Goal: Task Accomplishment & Management: Complete application form

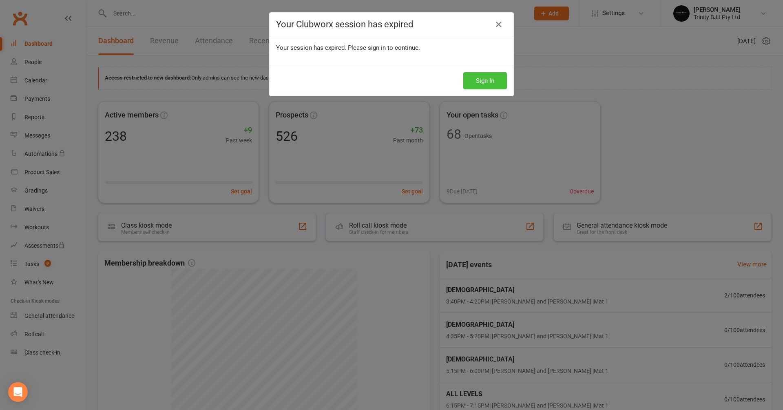
click at [490, 83] on button "Sign In" at bounding box center [485, 80] width 44 height 17
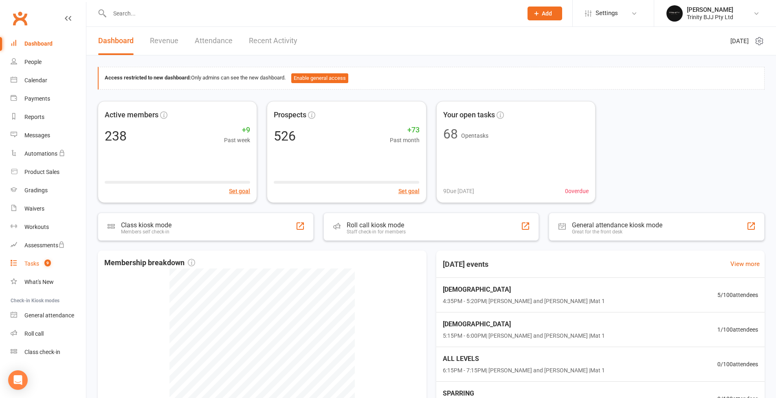
click at [35, 262] on div "Tasks" at bounding box center [31, 263] width 15 height 7
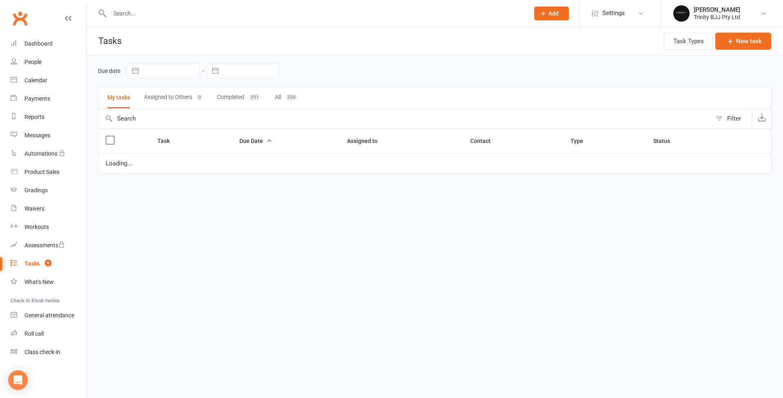
select select "started"
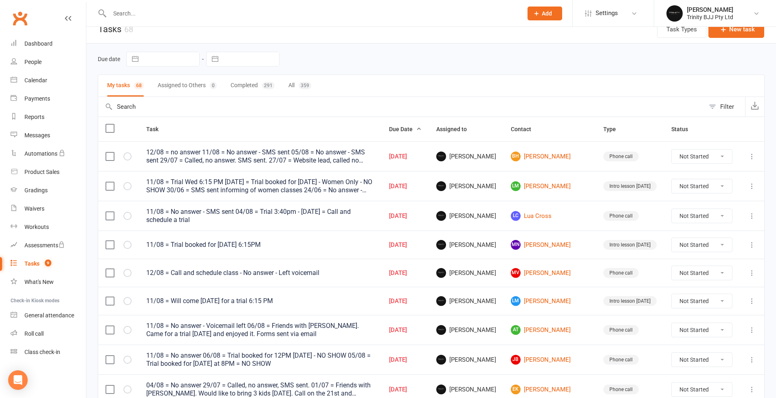
scroll to position [15, 0]
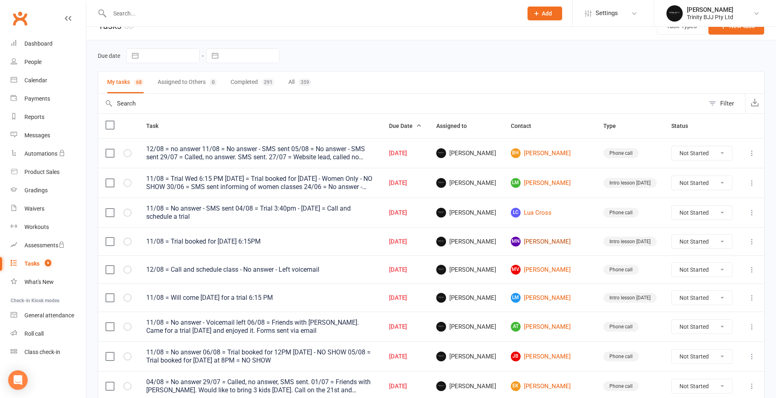
click at [554, 240] on link "MN [PERSON_NAME]" at bounding box center [550, 242] width 78 height 10
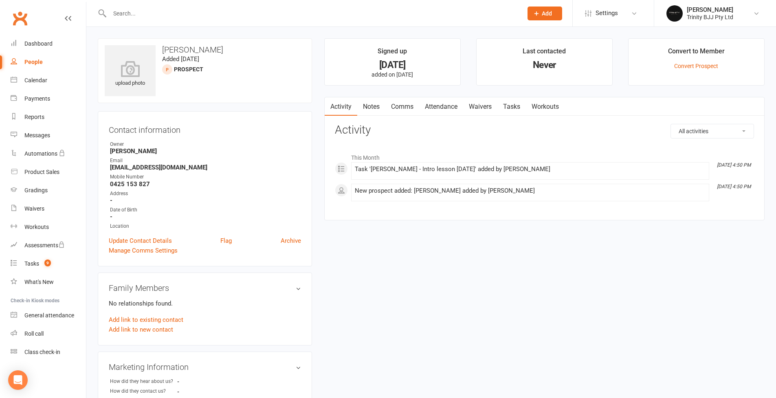
click at [515, 107] on link "Tasks" at bounding box center [512, 106] width 29 height 19
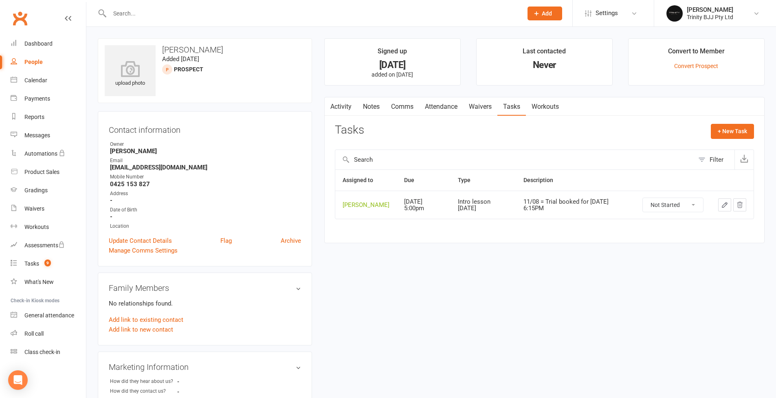
click at [727, 205] on icon "button" at bounding box center [724, 204] width 7 height 7
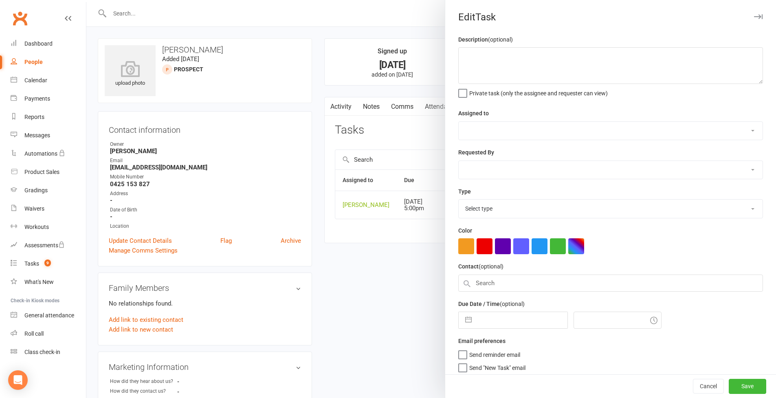
type textarea "11/08 = Trial booked for [DATE] 6:15PM"
select select "49772"
type input "[DATE]"
type input "5:00pm"
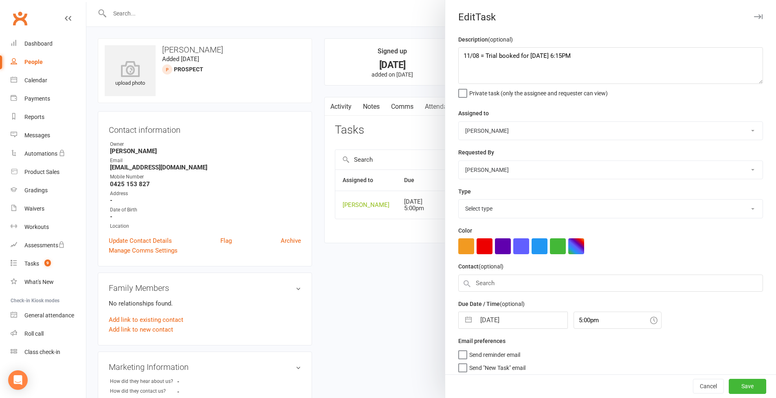
select select "30477"
drag, startPoint x: 459, startPoint y: 47, endPoint x: 459, endPoint y: 52, distance: 4.6
click at [459, 52] on textarea "11/08 = Trial booked for [DATE] 6:15PM" at bounding box center [611, 65] width 305 height 37
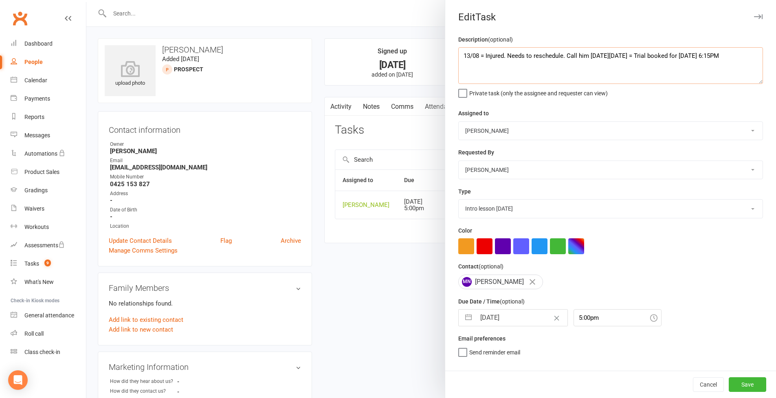
type textarea "13/08 = Injured. Needs to reschedule. Call him [DATE][DATE] = Trial booked for …"
drag, startPoint x: 576, startPoint y: 315, endPoint x: 544, endPoint y: 313, distance: 32.2
click at [544, 313] on div "[DATE] Navigate forward to interact with the calendar and select a date. Press …" at bounding box center [611, 317] width 305 height 17
click at [587, 334] on div "12:00am" at bounding box center [617, 333] width 87 height 13
type input "12:00am"
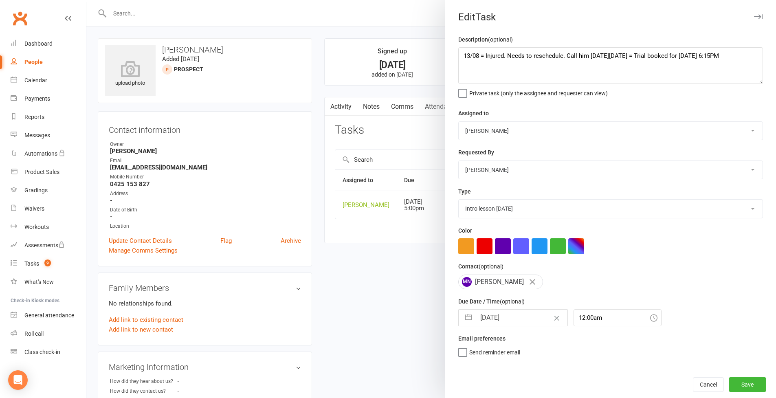
click at [465, 315] on button "button" at bounding box center [468, 318] width 15 height 16
select select "6"
select select "2025"
select select "7"
select select "2025"
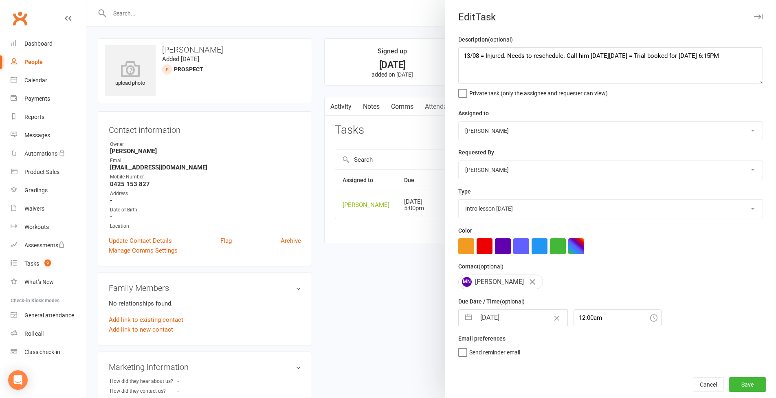
select select "8"
select select "2025"
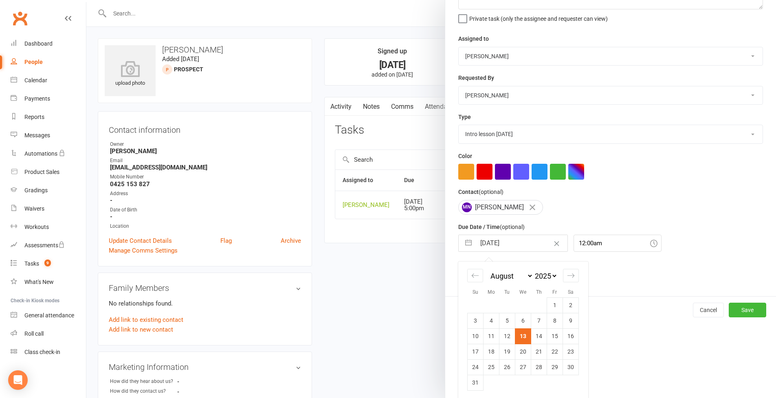
scroll to position [47, 0]
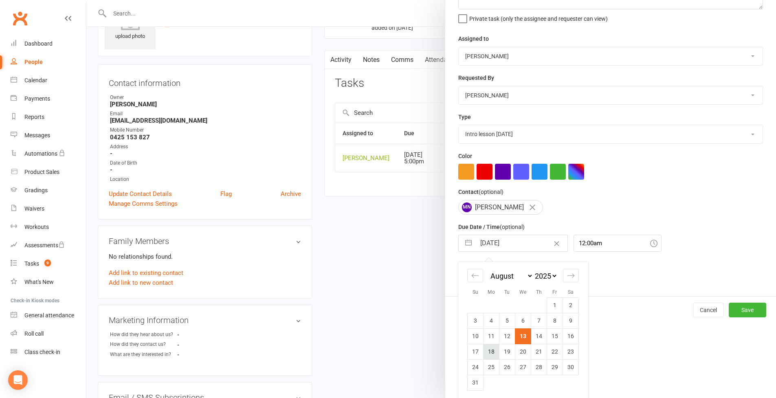
click at [488, 347] on td "18" at bounding box center [492, 351] width 16 height 15
type input "[DATE]"
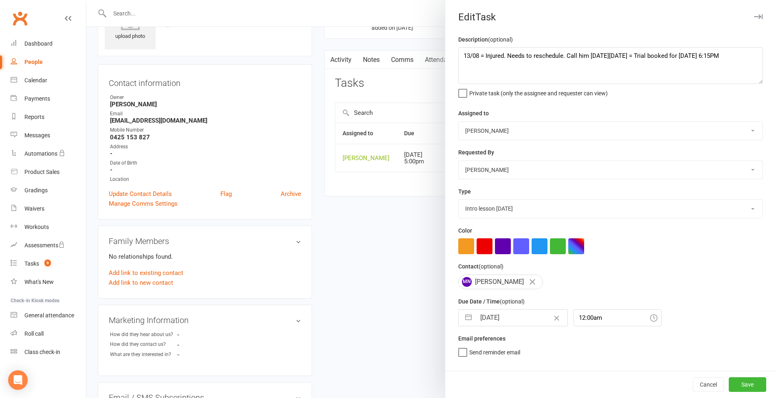
scroll to position [0, 0]
click at [744, 386] on button "Save" at bounding box center [747, 384] width 37 height 15
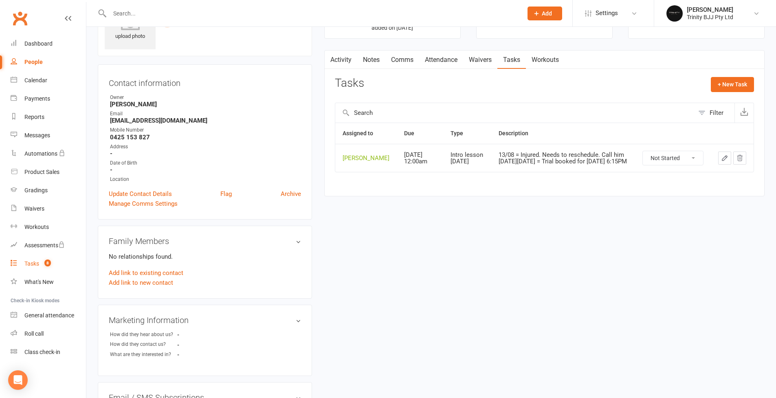
click at [31, 265] on div "Tasks" at bounding box center [31, 263] width 15 height 7
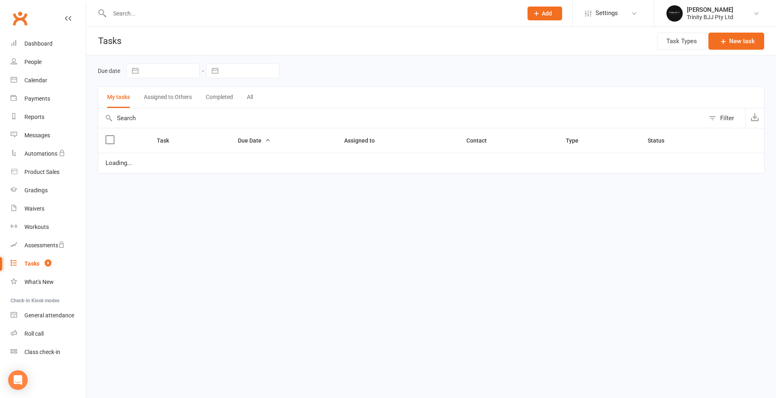
select select "started"
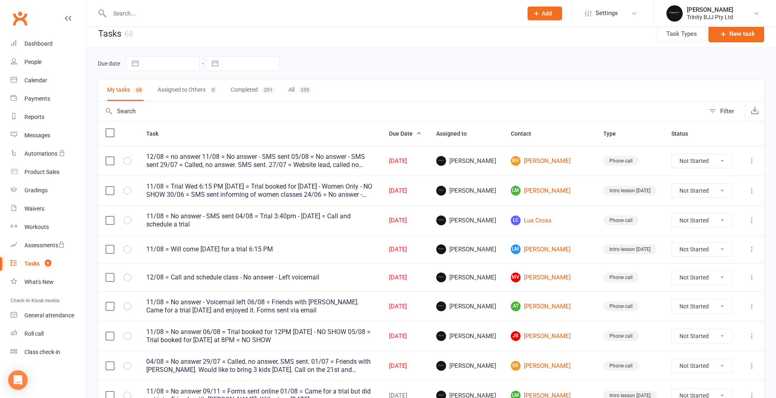
scroll to position [53, 0]
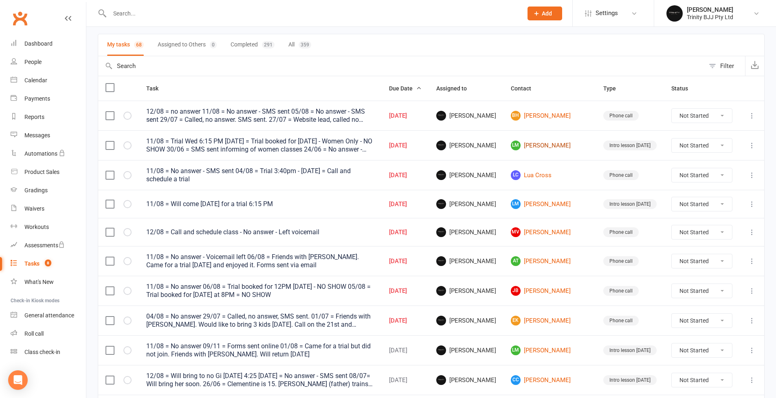
click at [540, 146] on link "LM [PERSON_NAME]" at bounding box center [550, 146] width 78 height 10
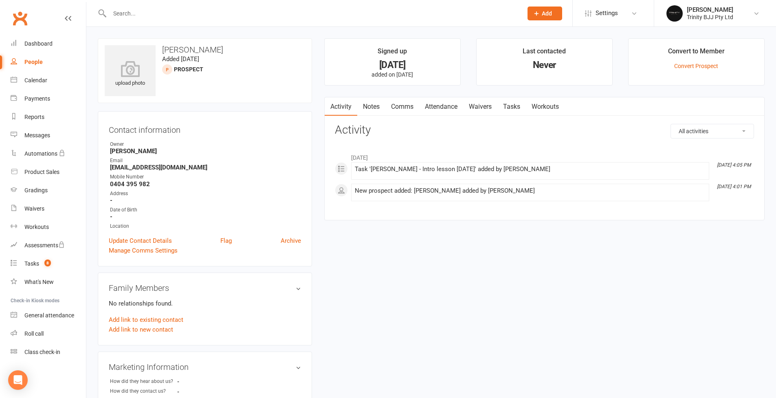
click at [514, 107] on link "Tasks" at bounding box center [512, 106] width 29 height 19
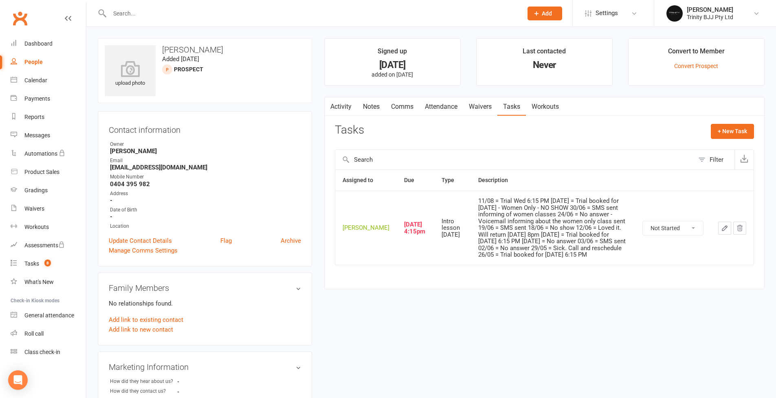
click at [723, 229] on icon "button" at bounding box center [724, 228] width 7 height 7
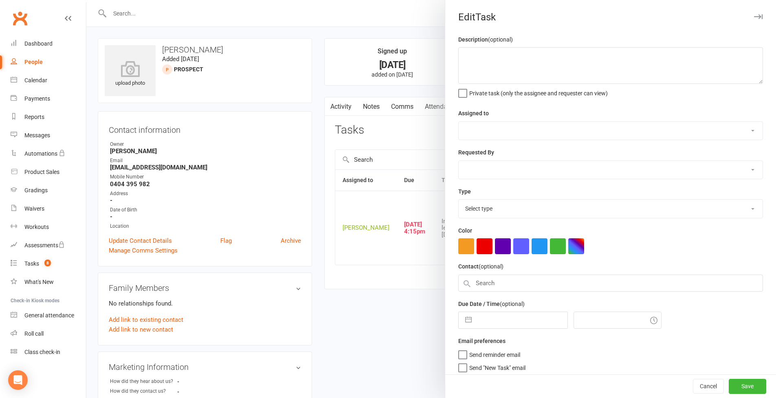
type textarea "11/08 = Trial Wed 6:15 PM [DATE] = Trial booked for [DATE] - Women Only - NO SH…"
select select "49772"
type input "[DATE]"
type input "4:15pm"
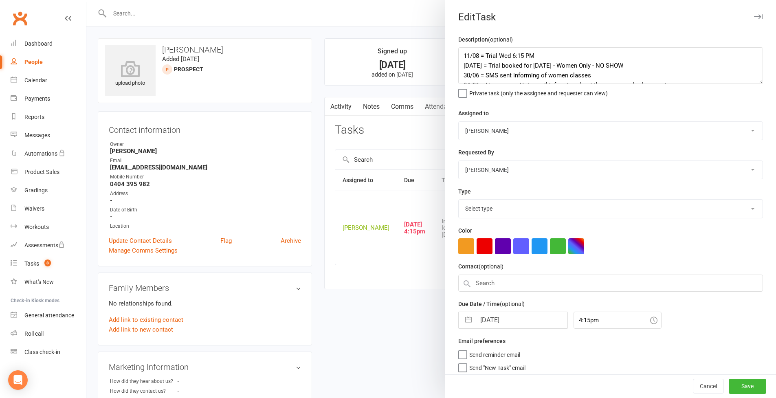
select select "30477"
click at [598, 315] on input "4:15pm" at bounding box center [618, 317] width 88 height 17
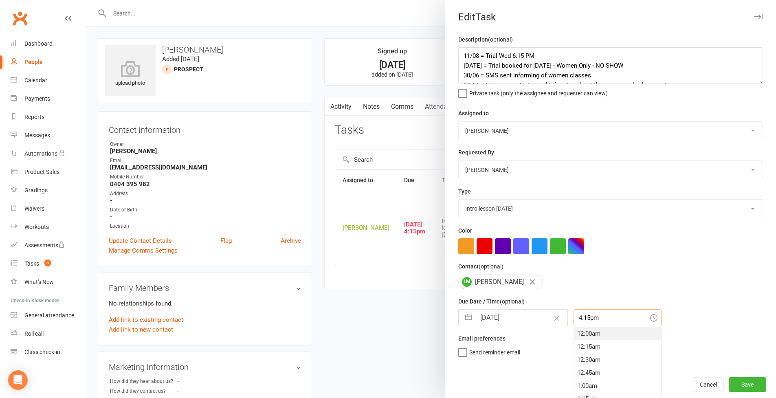
click at [578, 333] on div "12:00am" at bounding box center [617, 333] width 87 height 13
type input "12:00am"
click at [734, 387] on button "Save" at bounding box center [747, 384] width 37 height 15
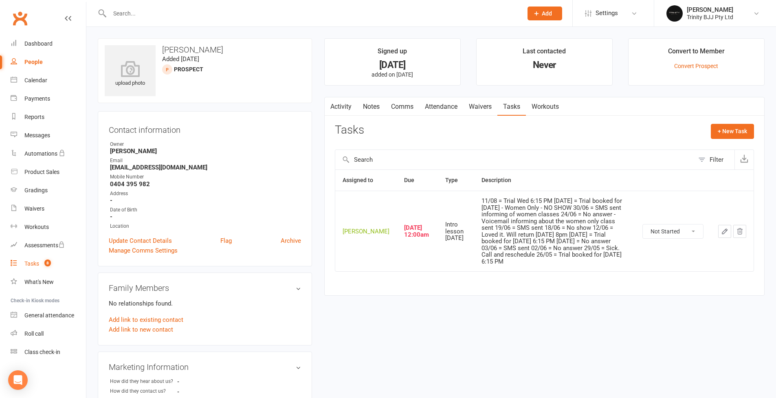
click at [30, 262] on div "Tasks" at bounding box center [31, 263] width 15 height 7
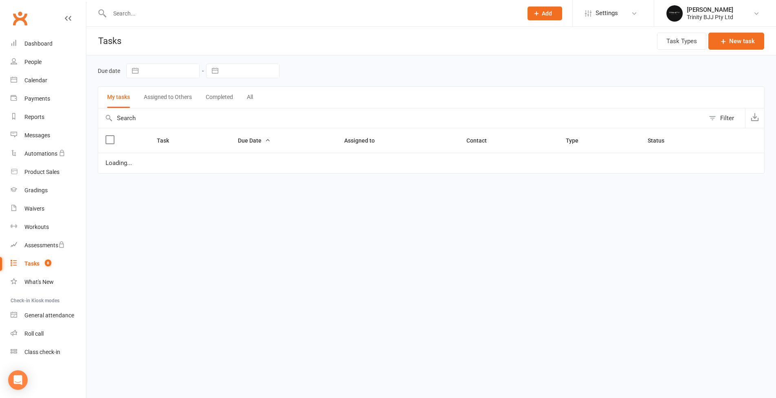
select select "started"
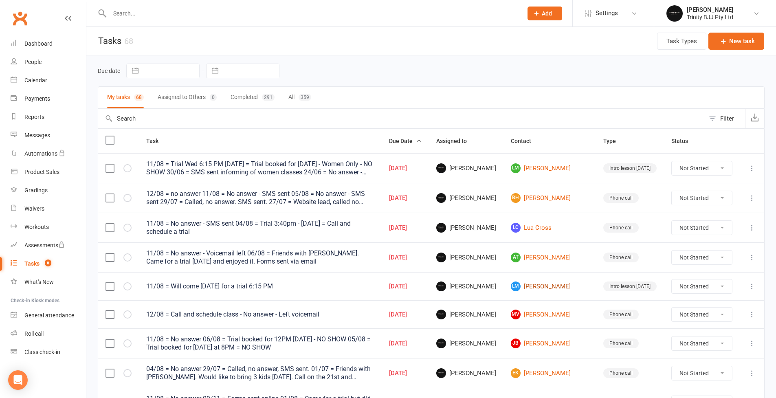
click at [548, 286] on link "[PERSON_NAME]" at bounding box center [550, 287] width 78 height 10
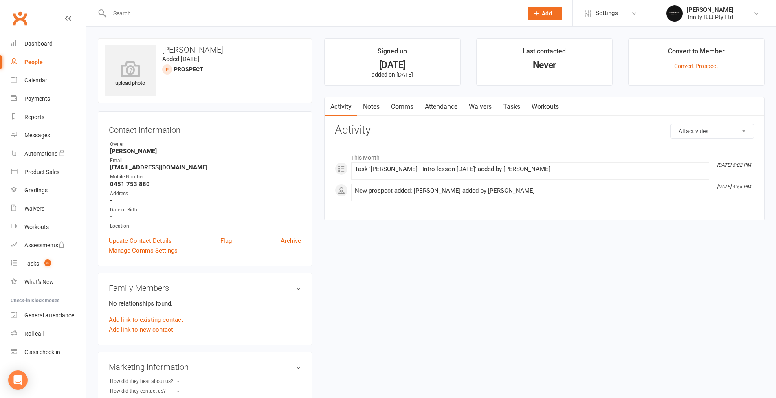
click at [514, 108] on link "Tasks" at bounding box center [512, 106] width 29 height 19
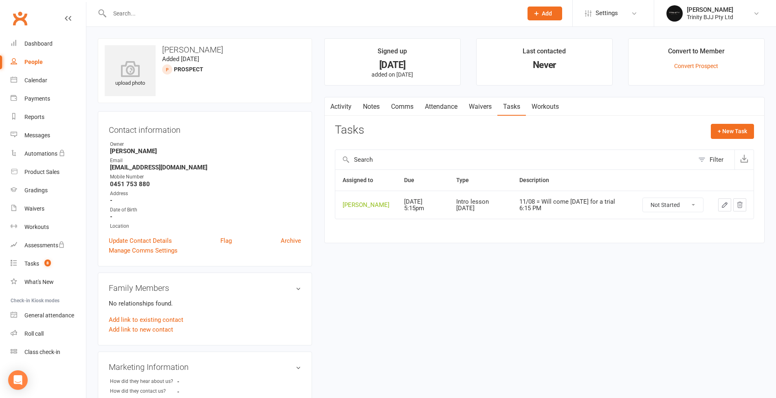
click at [728, 202] on icon "button" at bounding box center [724, 204] width 7 height 7
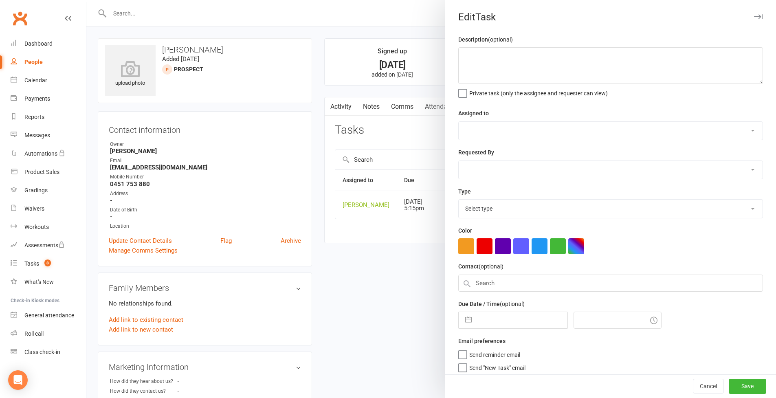
type textarea "11/08 = Will come [DATE] for a trial 6:15 PM"
select select "49772"
type input "[DATE]"
type input "5:15pm"
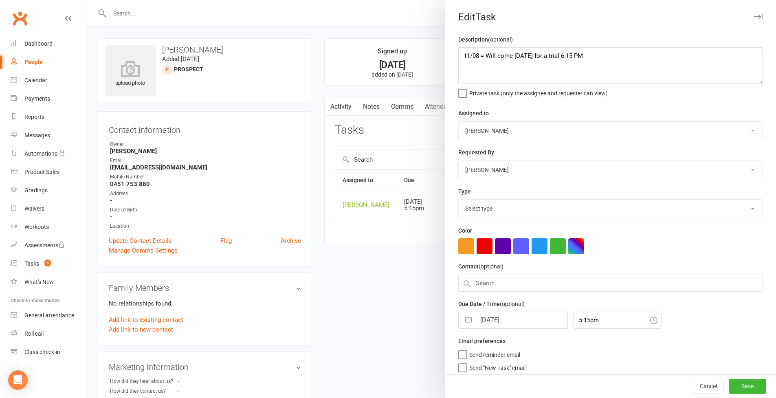
select select "30477"
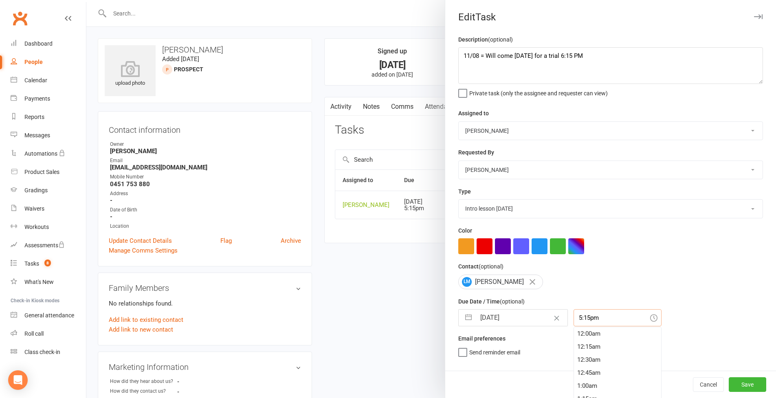
click at [593, 317] on input "5:15pm" at bounding box center [618, 317] width 88 height 17
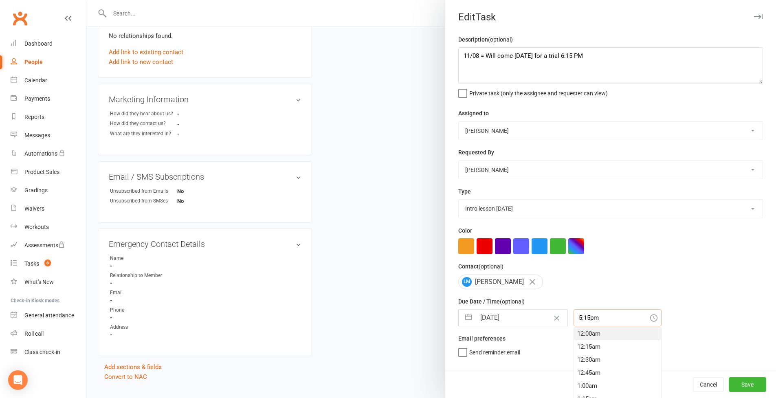
click at [587, 333] on div "12:00am" at bounding box center [617, 333] width 87 height 13
type input "12:00am"
click at [744, 382] on button "Save" at bounding box center [747, 384] width 37 height 15
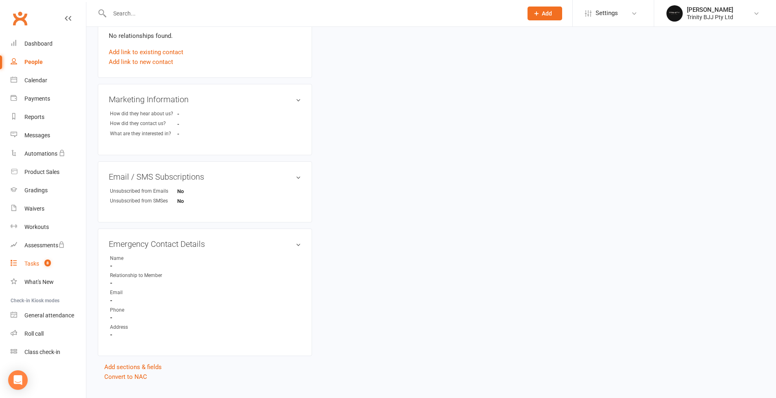
click at [31, 265] on div "Tasks" at bounding box center [31, 263] width 15 height 7
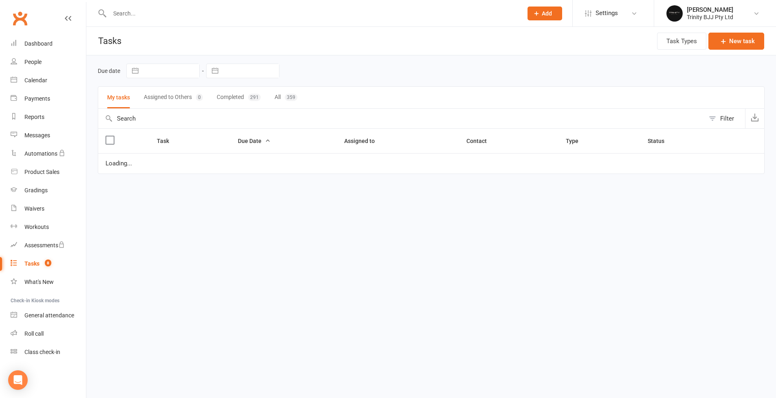
select select "started"
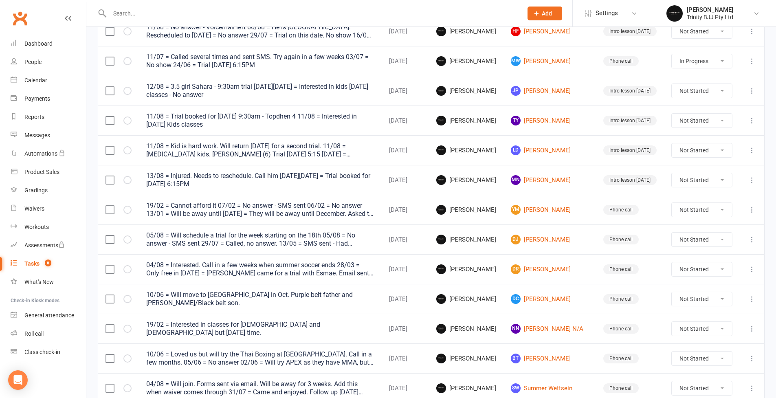
scroll to position [457, 0]
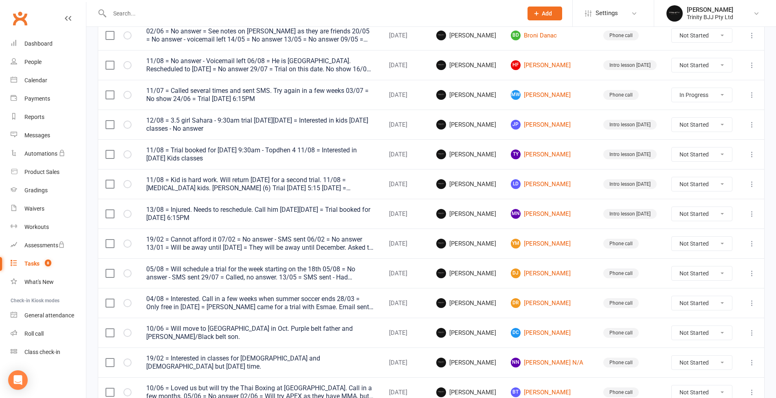
click at [752, 216] on icon at bounding box center [752, 214] width 8 height 8
click at [682, 252] on link "Edit" at bounding box center [710, 246] width 81 height 16
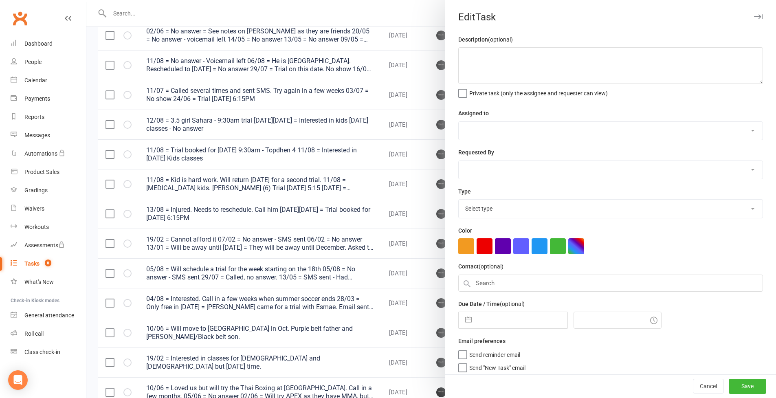
type textarea "13/08 = Injured. Needs to reschedule. Call him [DATE][DATE] = Trial booked for …"
select select "49772"
type input "[DATE]"
type input "12:00am"
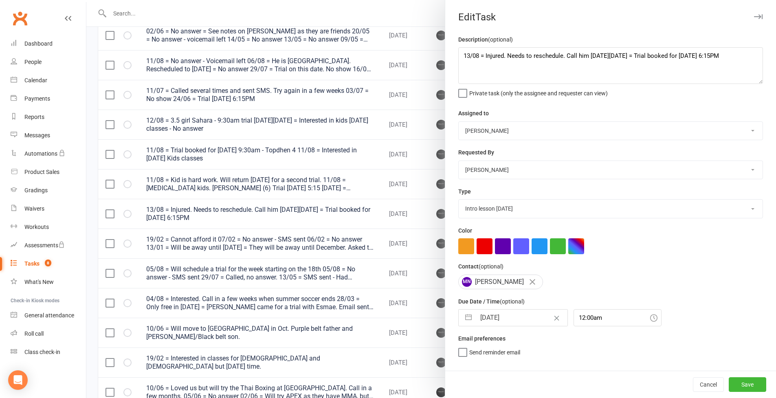
click at [476, 277] on div "MN [PERSON_NAME]" at bounding box center [501, 282] width 85 height 15
select select "28721"
click at [753, 383] on button "Save" at bounding box center [747, 384] width 37 height 15
select select "started"
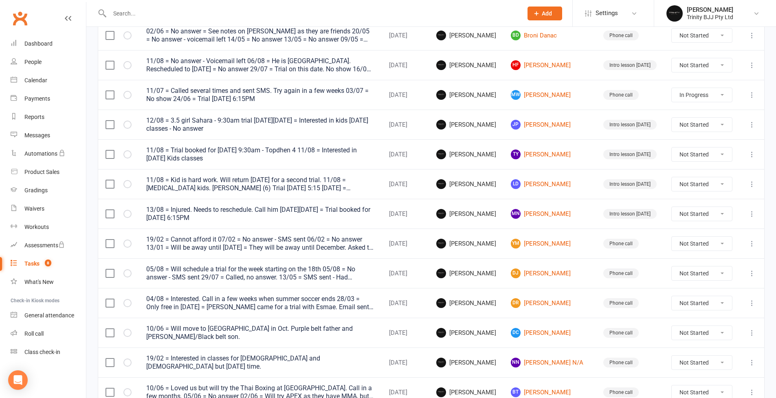
select select "started"
click at [752, 183] on icon at bounding box center [752, 184] width 8 height 8
click at [712, 215] on link "Edit" at bounding box center [710, 216] width 81 height 16
select select "30477"
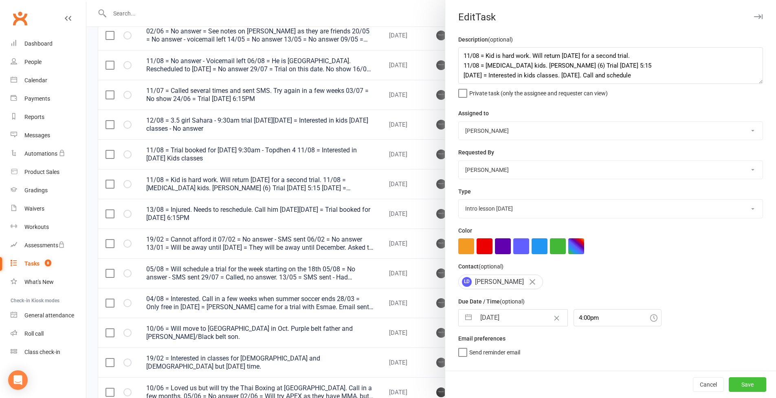
click at [748, 388] on button "Save" at bounding box center [747, 384] width 37 height 15
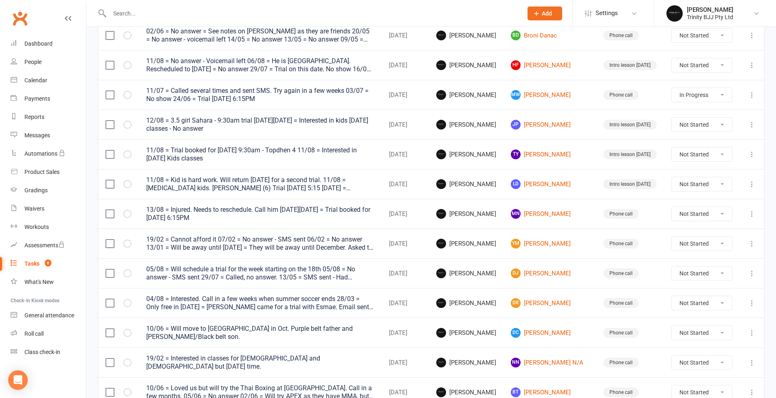
select select "started"
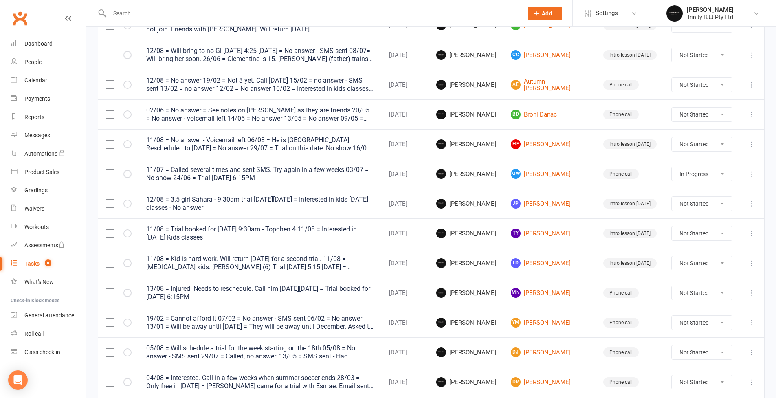
scroll to position [315, 0]
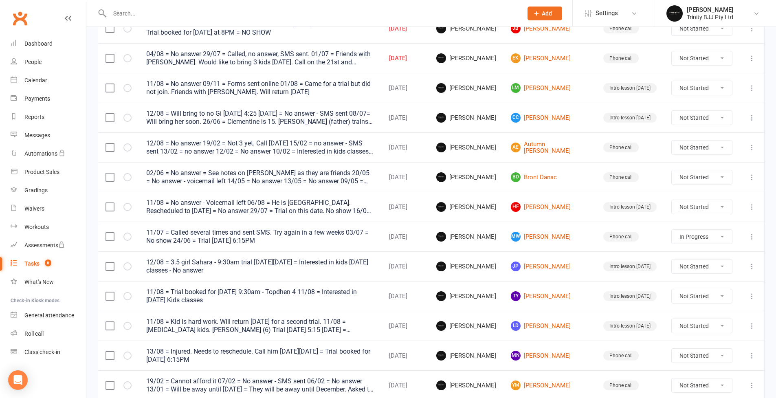
click at [754, 210] on icon at bounding box center [752, 207] width 8 height 8
click at [692, 243] on link "Edit" at bounding box center [710, 239] width 81 height 16
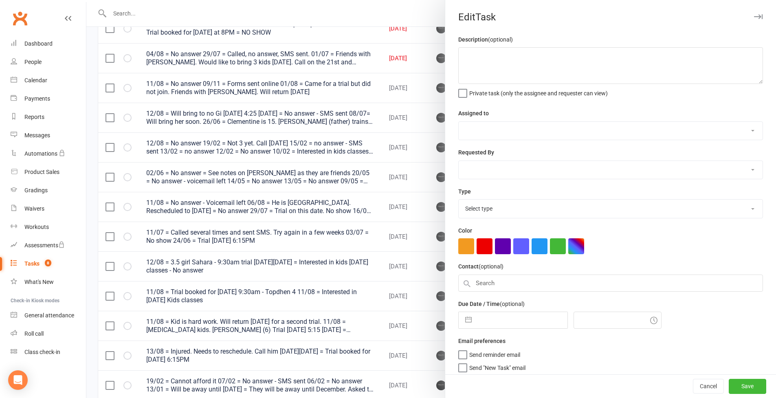
type textarea "11/08 = No answer - Voicemail left 06/08 = He is [GEOGRAPHIC_DATA]. Rescheduled…"
select select "49772"
type input "[DATE]"
type input "7:00pm"
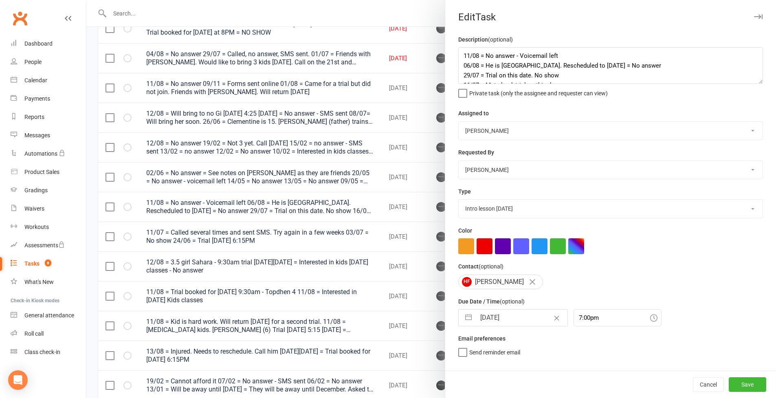
select select "28721"
click at [743, 391] on button "Save" at bounding box center [747, 384] width 37 height 15
select select "started"
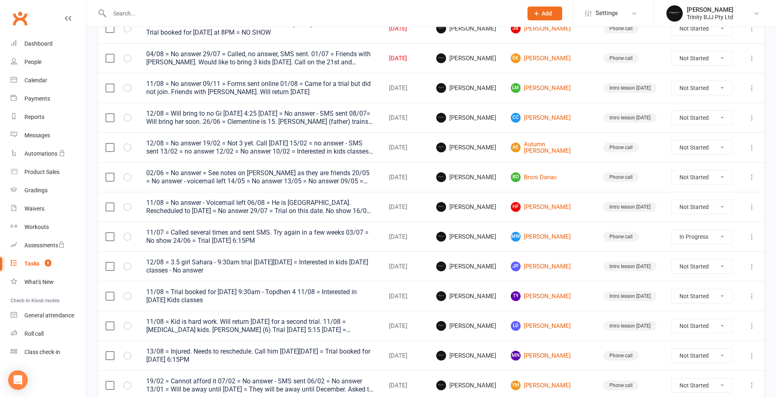
select select "started"
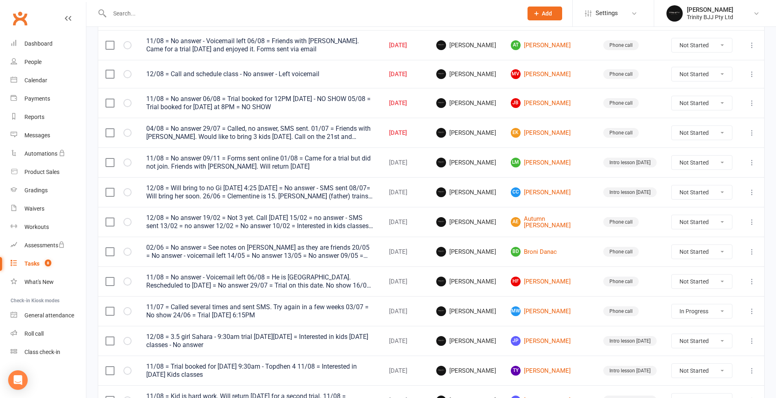
scroll to position [229, 0]
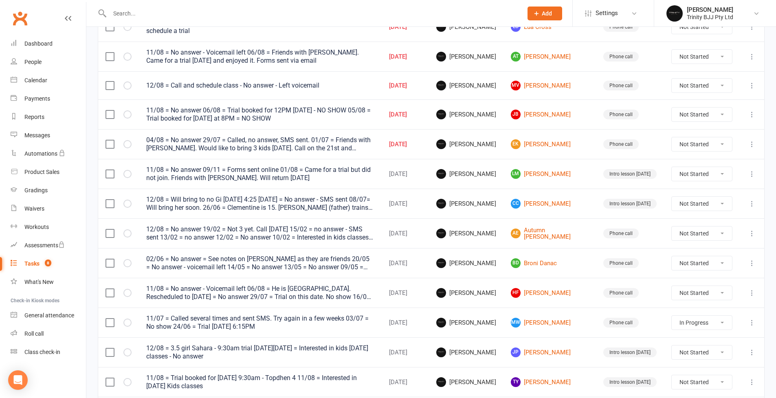
click at [752, 176] on icon at bounding box center [752, 174] width 8 height 8
click at [699, 206] on link "Edit" at bounding box center [710, 206] width 81 height 16
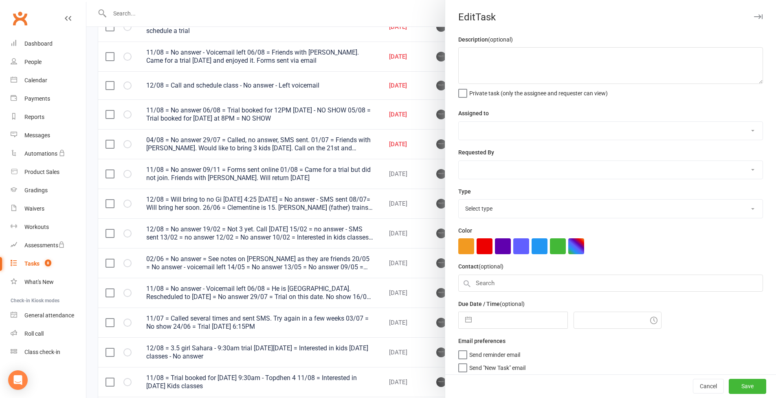
type textarea "11/08 = No answer 09/11 = Forms sent online 01/08 = Came for a trial but did no…"
select select "49772"
type input "[DATE]"
type input "4:15pm"
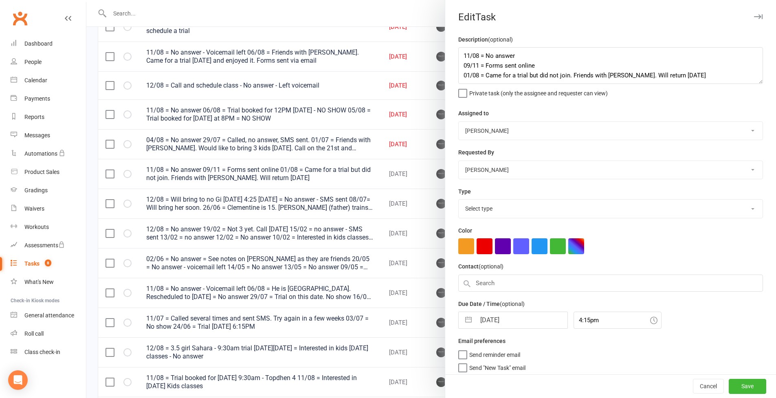
select select "30477"
click at [460, 54] on textarea "11/08 = No answer 09/11 = Forms sent online 01/08 = Came for a trial but did no…" at bounding box center [611, 65] width 305 height 37
type textarea "11/08 = No answer 09/11 = Forms sent online 01/08 = Came for a trial but did no…"
select select "28721"
click at [752, 385] on button "Save" at bounding box center [747, 384] width 37 height 15
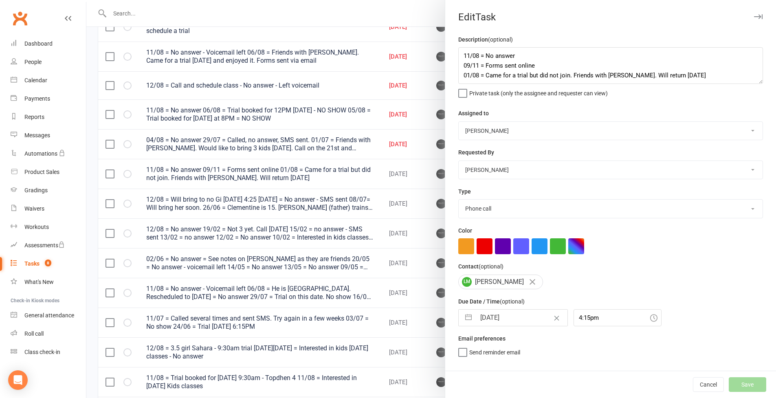
select select "started"
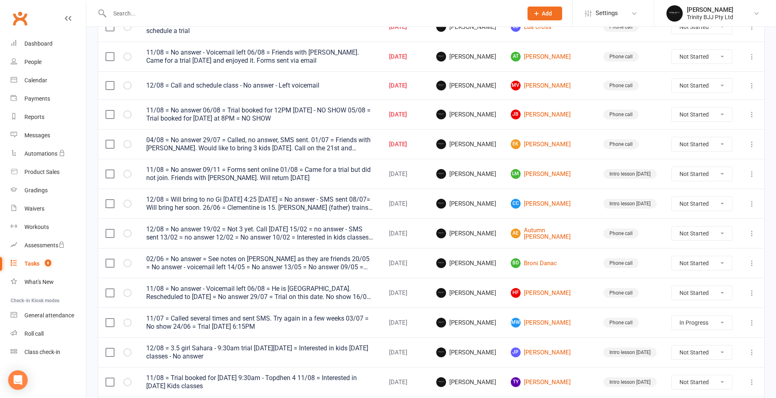
select select "started"
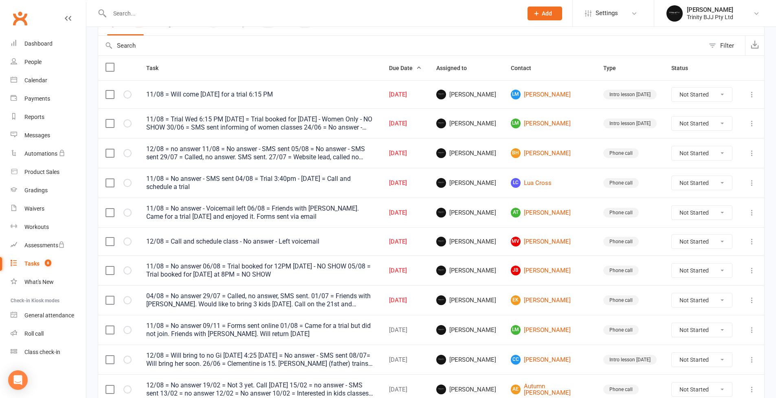
scroll to position [0, 0]
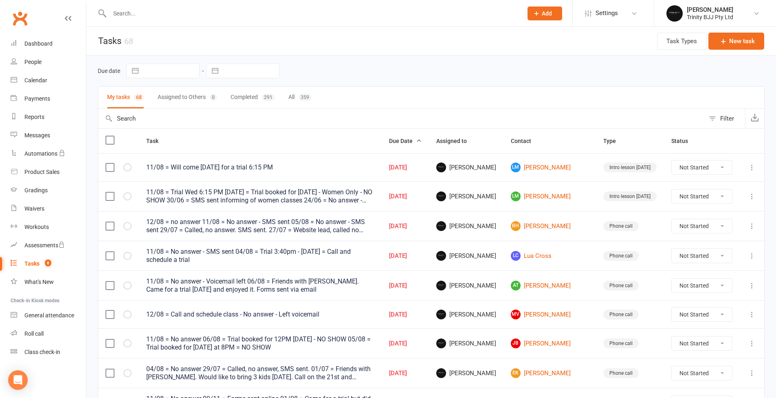
click at [216, 71] on button "button" at bounding box center [215, 71] width 15 height 14
select select "6"
select select "2025"
select select "7"
select select "2025"
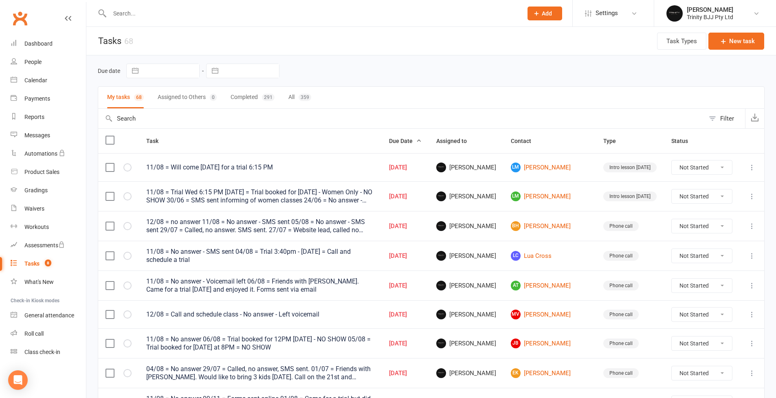
select select "8"
select select "2025"
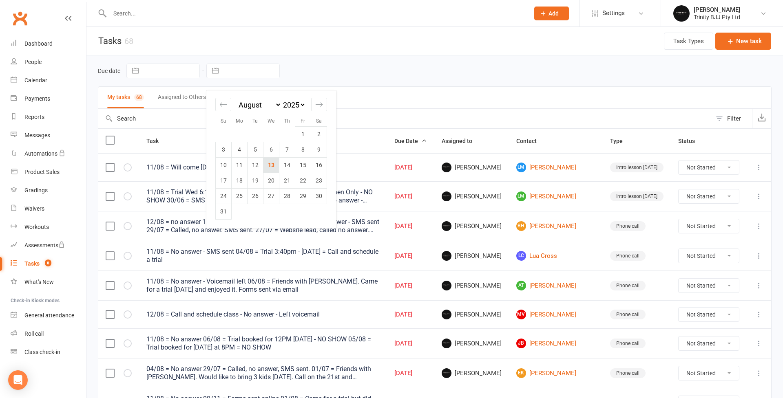
click at [276, 165] on td "13" at bounding box center [271, 164] width 16 height 15
type input "[DATE]"
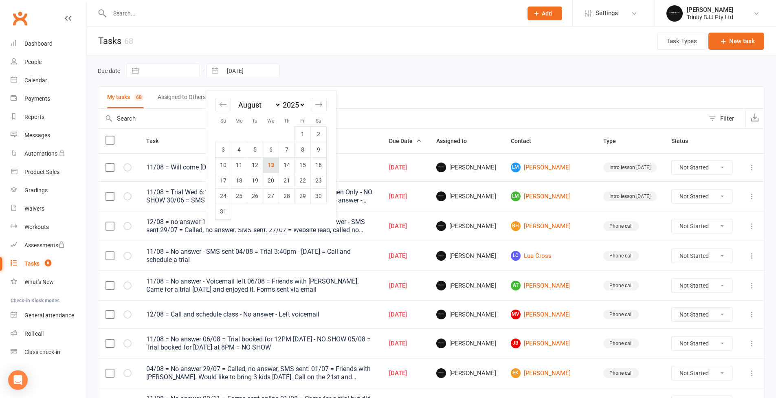
select select "started"
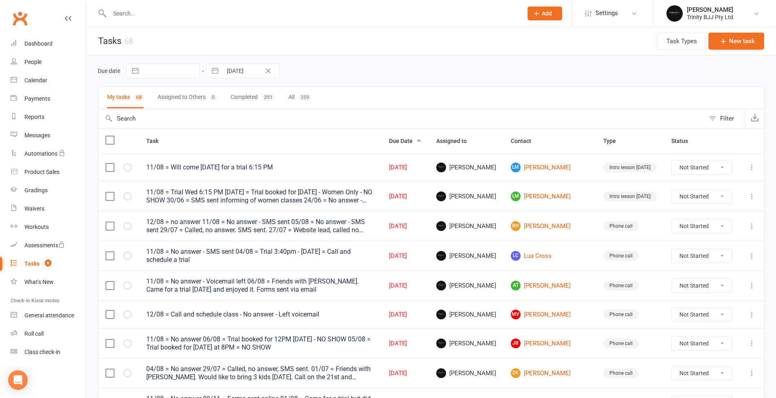
select select "started"
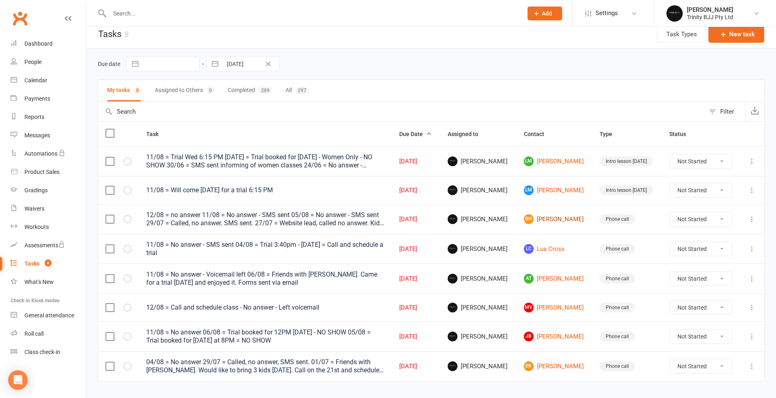
scroll to position [32, 0]
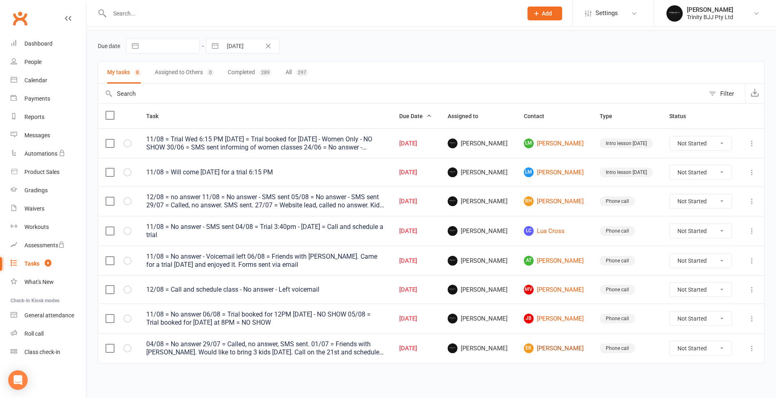
click at [552, 344] on link "EK [PERSON_NAME]" at bounding box center [555, 349] width 62 height 10
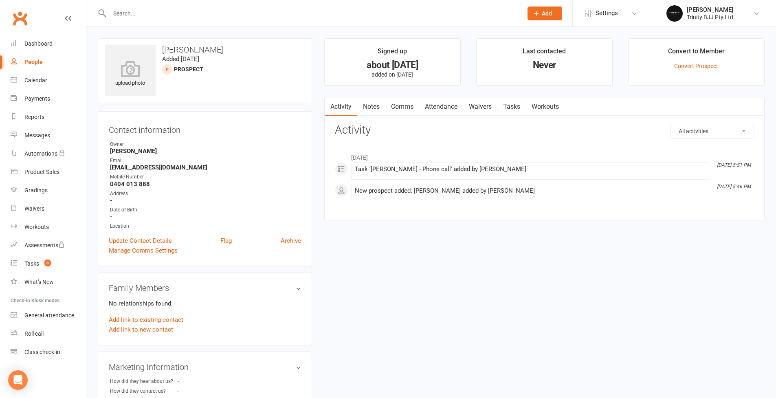
click at [517, 109] on link "Tasks" at bounding box center [512, 106] width 29 height 19
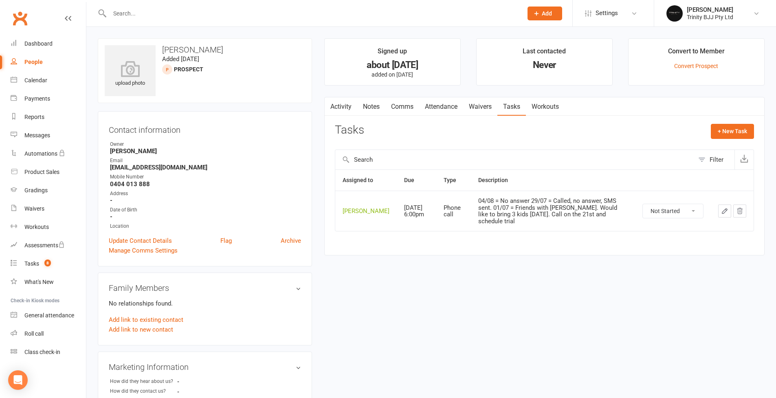
click at [724, 217] on button "button" at bounding box center [725, 211] width 13 height 13
select select "28721"
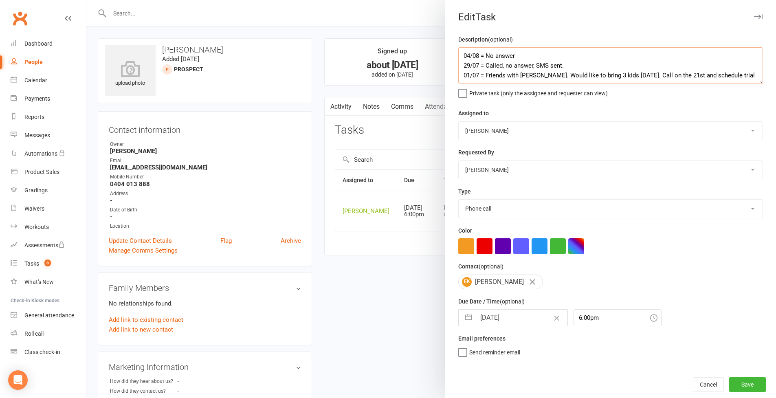
click at [460, 52] on textarea "04/08 = No answer 29/07 = Called, no answer, SMS sent. 01/07 = Friends with [PE…" at bounding box center [611, 65] width 305 height 37
type textarea "13/08 = No answer - Voicemail left 04/08 = No answer 29/07 = Called, no answer,…"
click at [471, 317] on button "button" at bounding box center [468, 318] width 15 height 16
select select "6"
select select "2025"
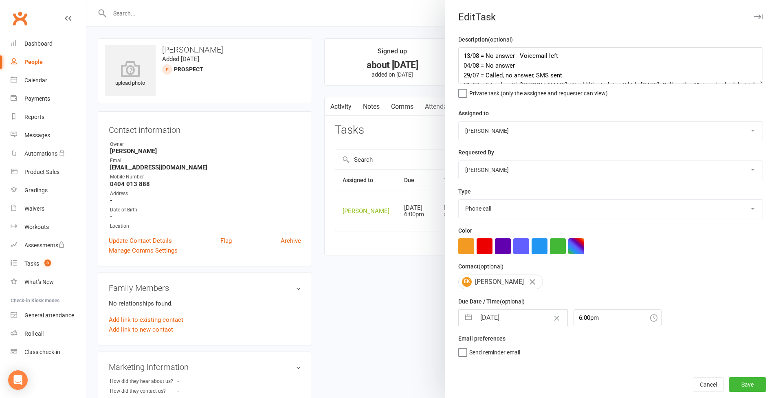
select select "7"
select select "2025"
select select "8"
select select "2025"
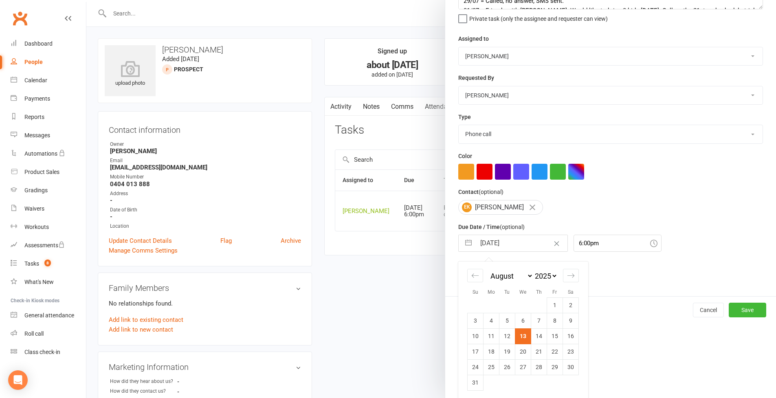
scroll to position [83, 0]
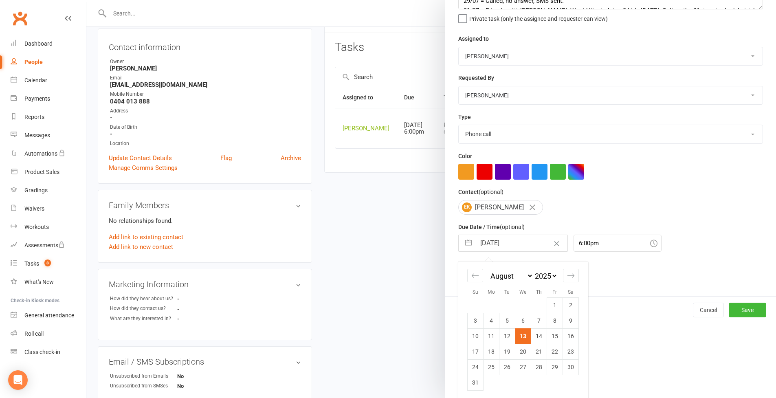
click at [505, 351] on td "19" at bounding box center [508, 351] width 16 height 15
type input "[DATE]"
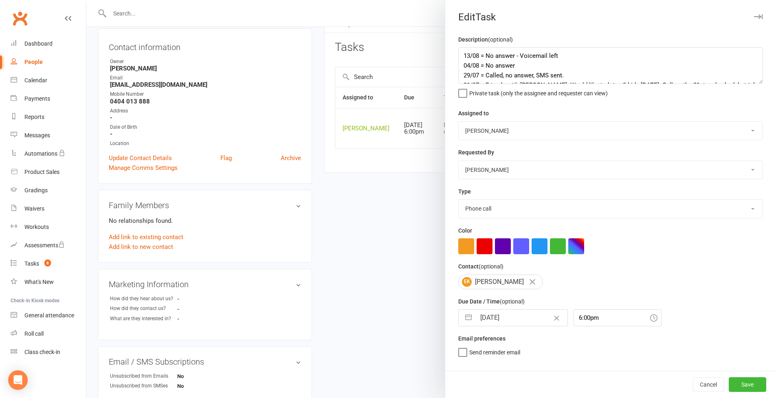
scroll to position [0, 0]
click at [743, 383] on button "Save" at bounding box center [747, 384] width 37 height 15
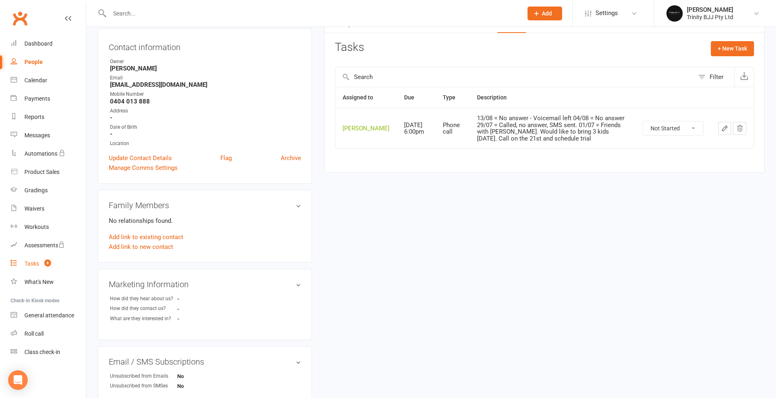
click at [33, 263] on div "Tasks" at bounding box center [31, 263] width 15 height 7
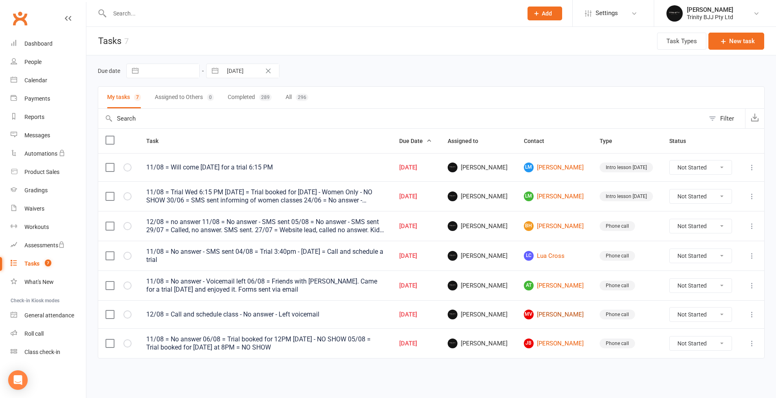
click at [550, 312] on link "MV [PERSON_NAME]" at bounding box center [555, 315] width 62 height 10
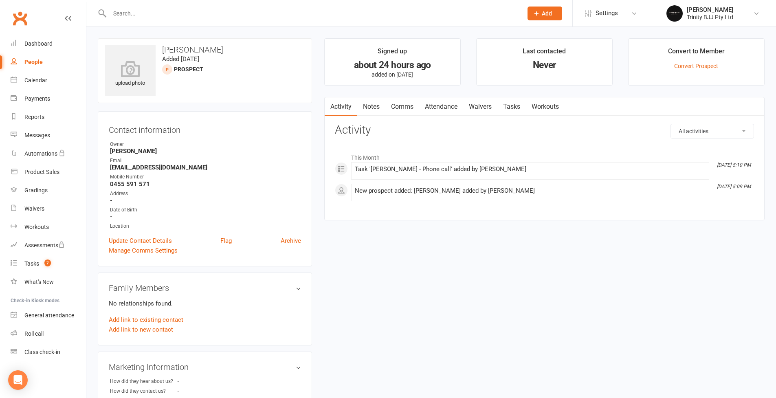
click at [525, 108] on link "Tasks" at bounding box center [512, 106] width 29 height 19
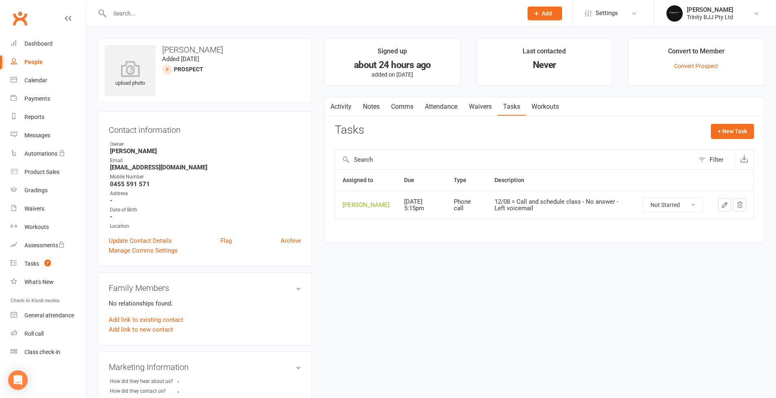
click at [724, 205] on icon "button" at bounding box center [724, 204] width 7 height 7
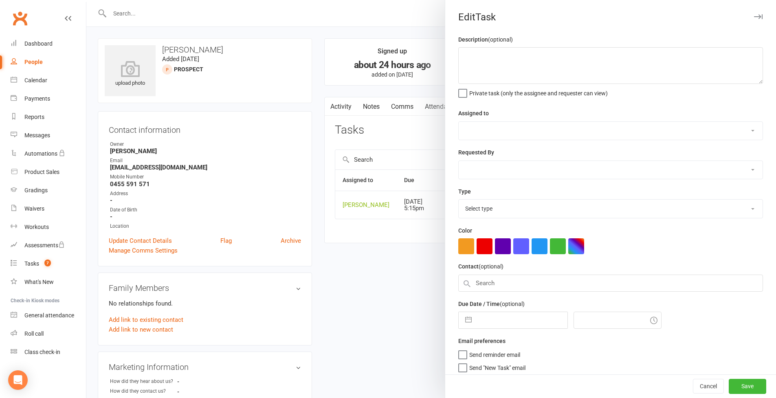
type textarea "12/08 = Call and schedule class - No answer - Left voicemail"
select select "49772"
type input "[DATE]"
type input "5:15pm"
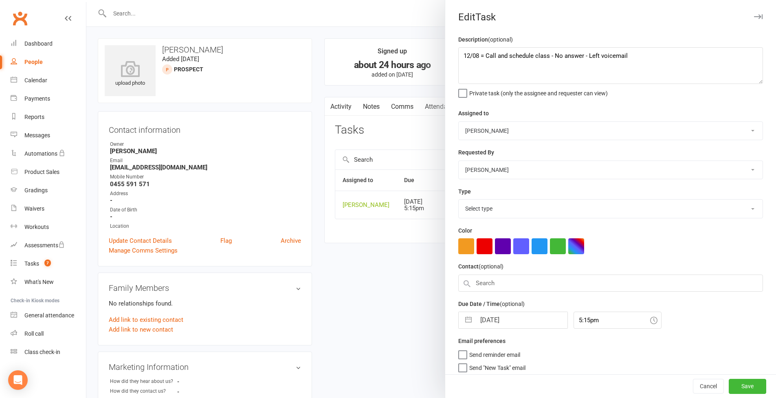
select select "28721"
click at [461, 56] on textarea "12/08 = Call and schedule class - No answer - Left voicemail" at bounding box center [611, 65] width 305 height 37
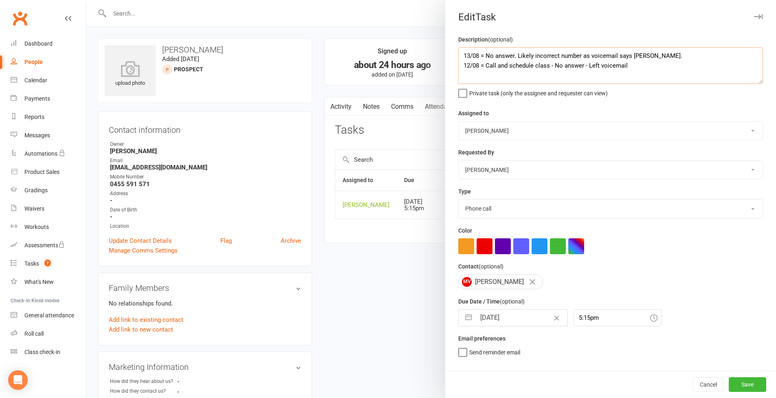
type textarea "13/08 = No answer. Likely incorrect number as voicemail says [PERSON_NAME]. 12/…"
click at [759, 394] on div "Cancel Save" at bounding box center [610, 384] width 331 height 27
click at [743, 384] on button "Save" at bounding box center [747, 384] width 37 height 15
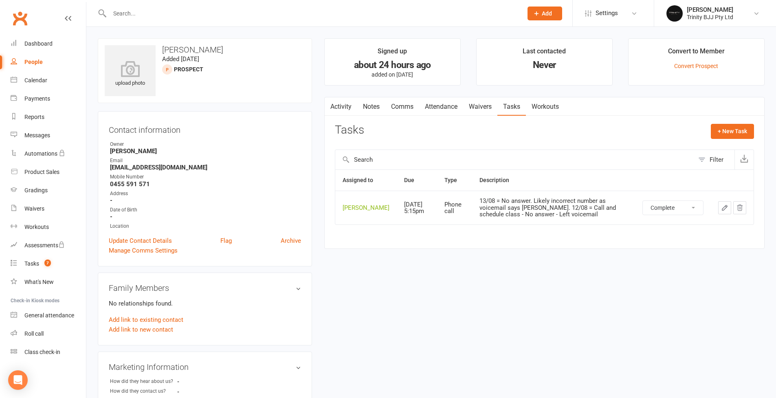
select select "unstarted"
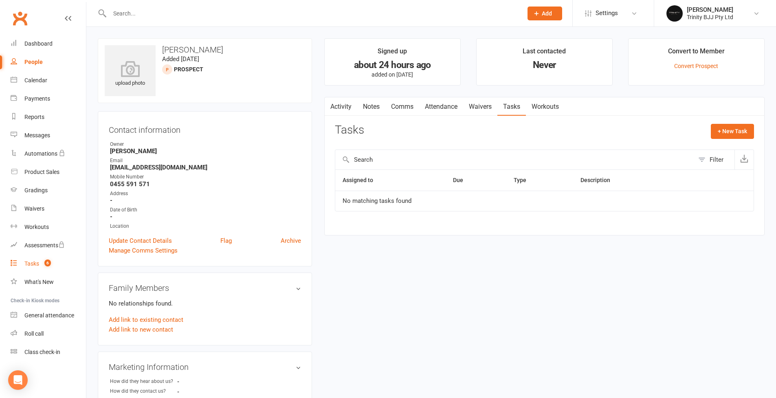
click at [37, 265] on div "Tasks" at bounding box center [31, 263] width 15 height 7
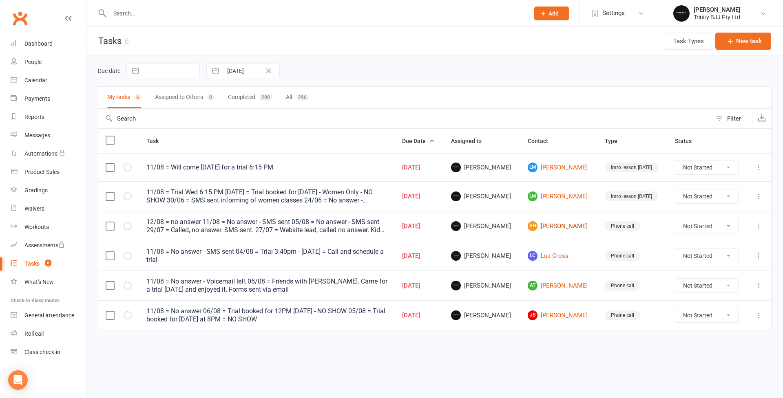
click at [565, 227] on link "[PERSON_NAME]" at bounding box center [558, 226] width 62 height 10
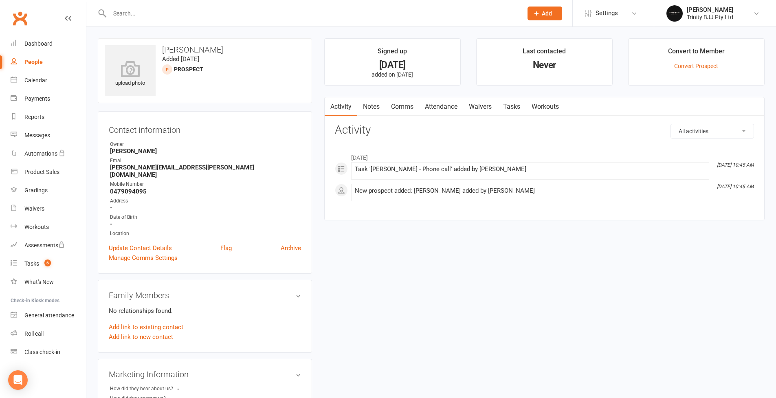
click at [513, 112] on link "Tasks" at bounding box center [512, 106] width 29 height 19
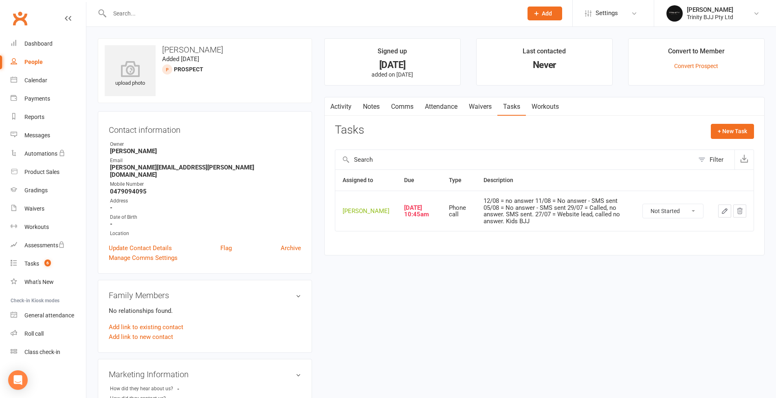
click at [726, 215] on icon "button" at bounding box center [724, 210] width 7 height 7
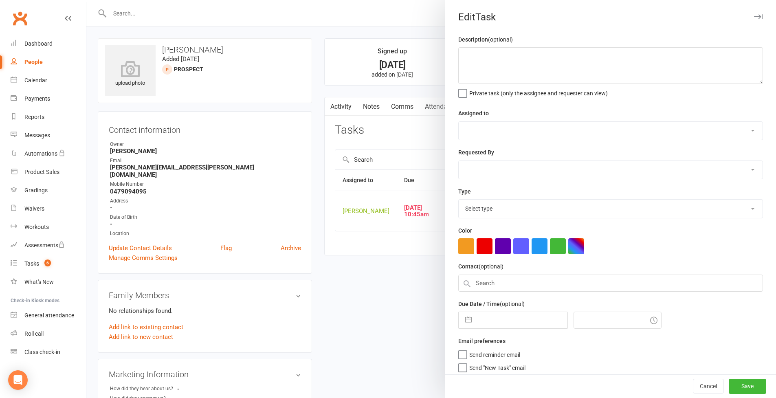
type textarea "12/08 = no answer 11/08 = No answer - SMS sent 05/08 = No answer - SMS sent 29/…"
select select "49772"
type input "[DATE]"
type input "10:45am"
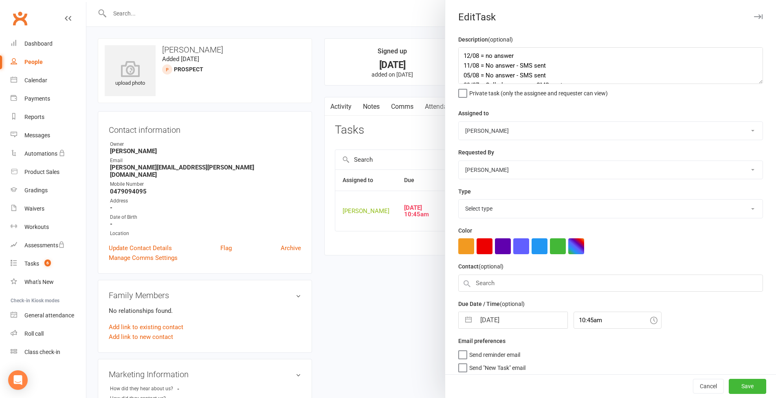
select select "28721"
click at [462, 55] on textarea "12/08 = no answer 11/08 = No answer - SMS sent 05/08 = No answer - SMS sent 29/…" at bounding box center [611, 65] width 305 height 37
type textarea "13/08 = No answer 12/08 = no answer 11/08 = No answer - SMS sent 05/08 = No ans…"
click at [465, 316] on button "button" at bounding box center [468, 318] width 15 height 16
select select "6"
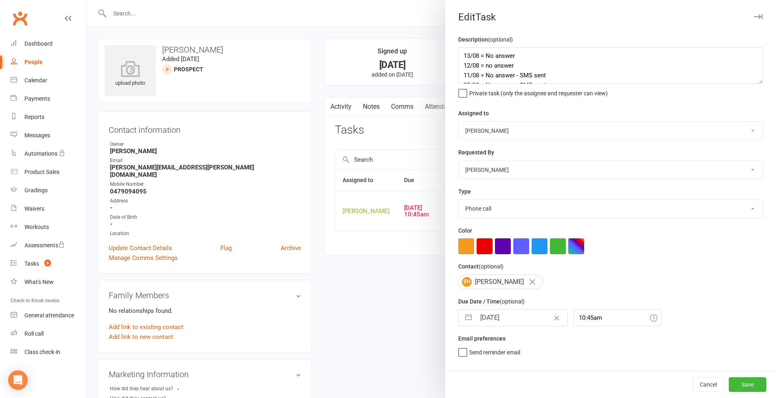
select select "2025"
select select "7"
select select "2025"
select select "8"
select select "2025"
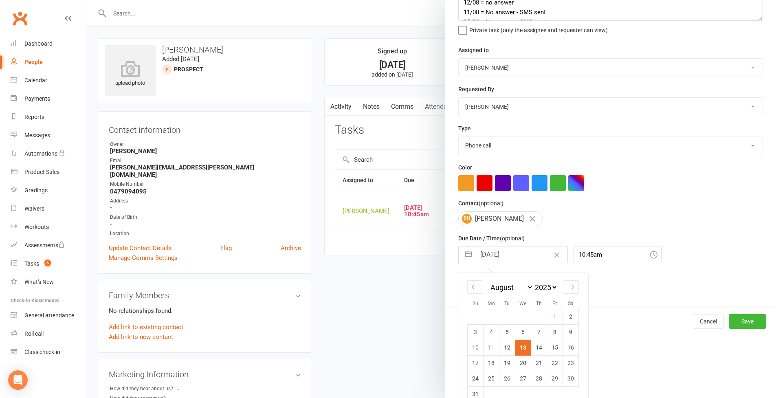
scroll to position [75, 0]
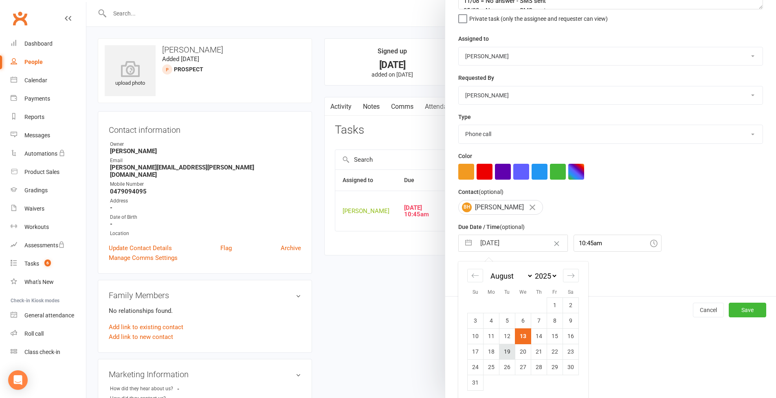
click at [502, 350] on td "19" at bounding box center [508, 351] width 16 height 15
type input "[DATE]"
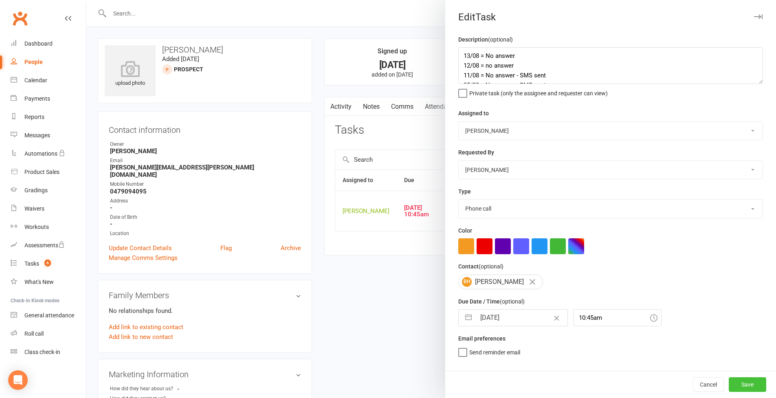
click at [743, 380] on button "Save" at bounding box center [747, 384] width 37 height 15
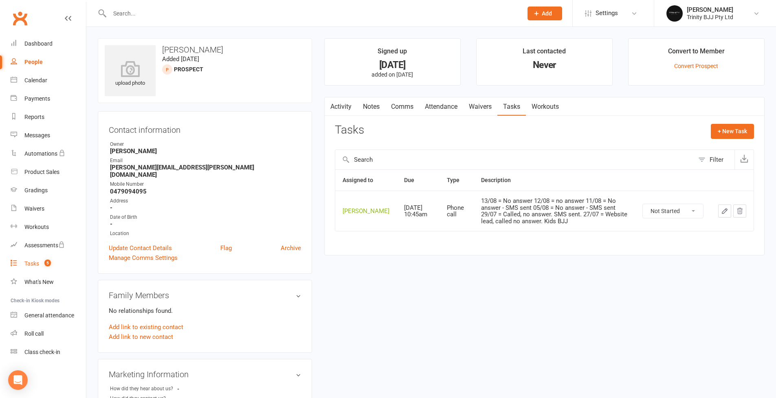
click at [28, 264] on div "Tasks" at bounding box center [31, 263] width 15 height 7
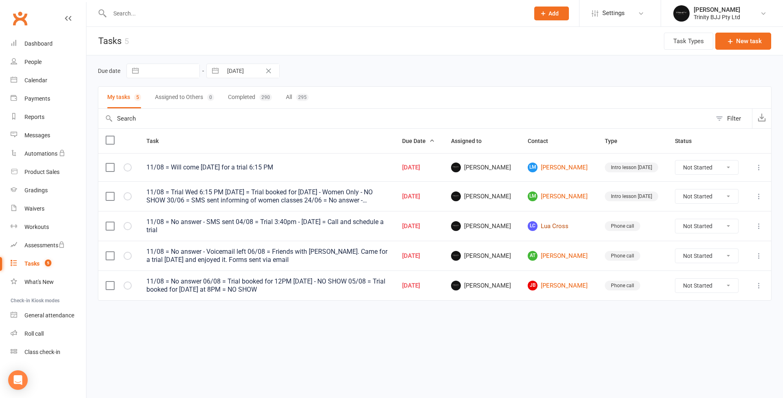
click at [556, 229] on link "[PERSON_NAME] Cross" at bounding box center [558, 226] width 62 height 10
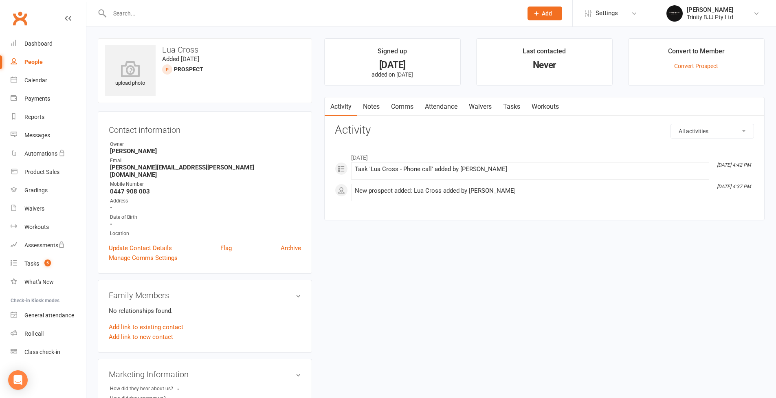
click at [511, 108] on link "Tasks" at bounding box center [512, 106] width 29 height 19
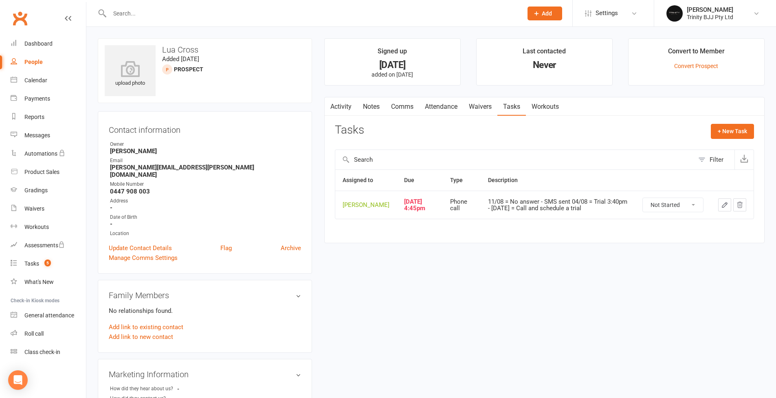
click at [37, 62] on div "People" at bounding box center [33, 62] width 18 height 7
select select "100"
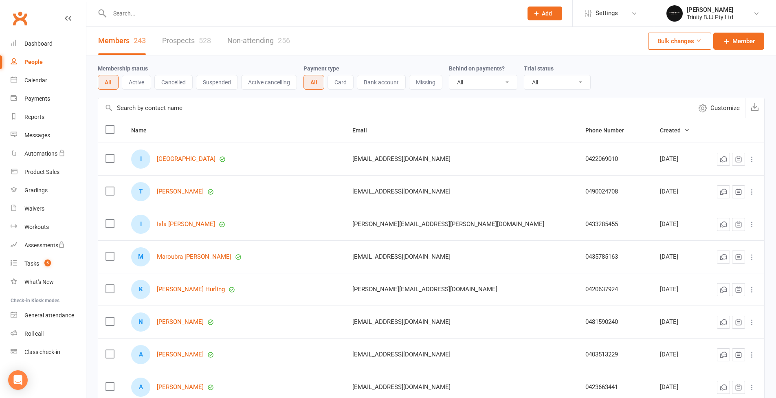
click at [179, 42] on link "Prospects 528" at bounding box center [186, 41] width 49 height 28
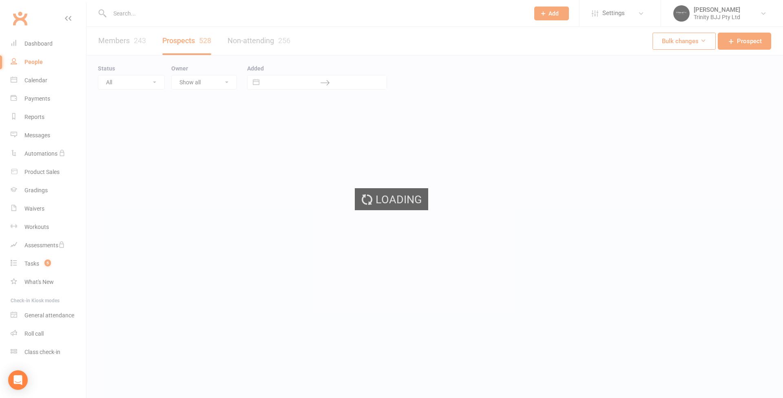
select select "100"
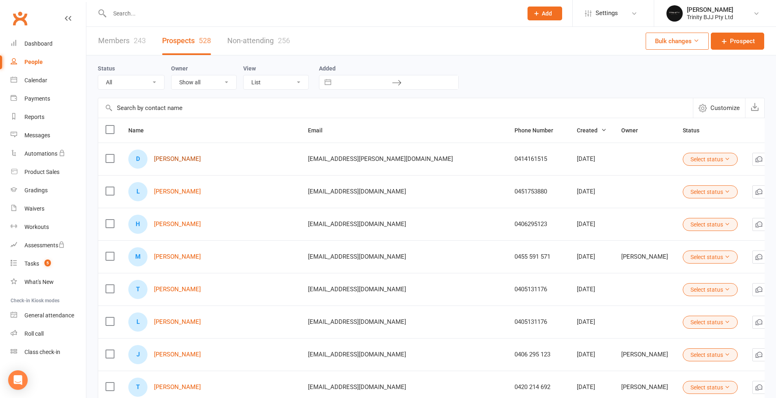
click at [193, 161] on link "[PERSON_NAME]" at bounding box center [177, 159] width 47 height 7
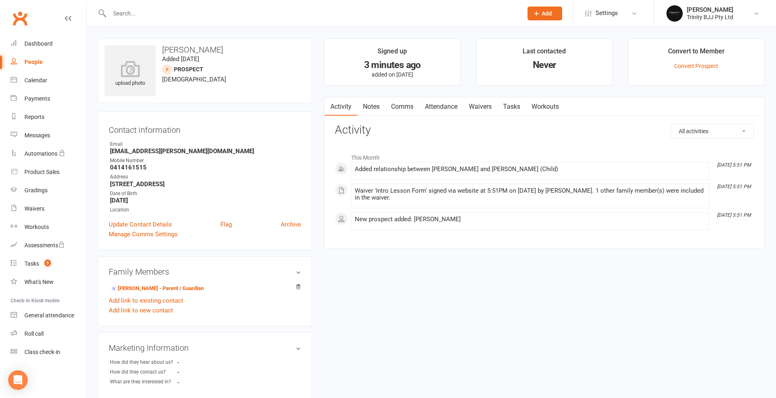
click at [516, 107] on link "Tasks" at bounding box center [512, 106] width 29 height 19
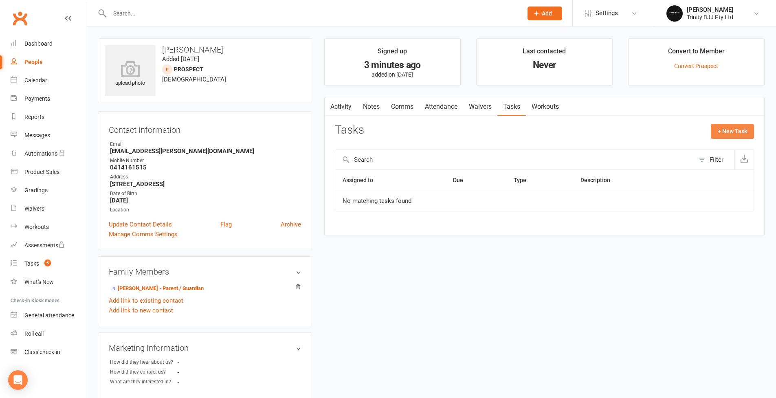
click at [728, 135] on button "+ New Task" at bounding box center [732, 131] width 43 height 15
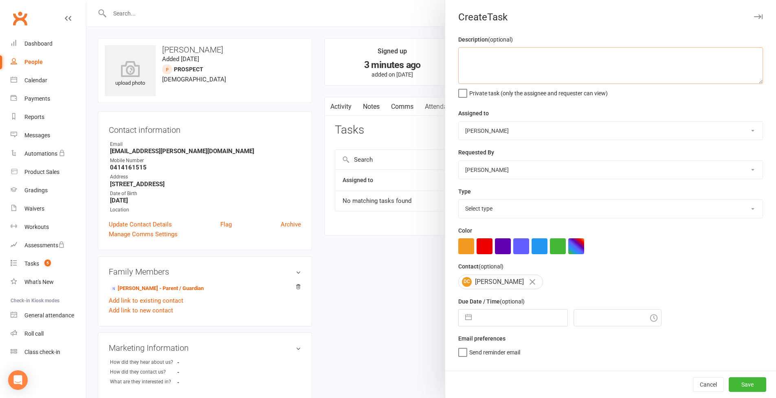
click at [507, 73] on textarea at bounding box center [611, 65] width 305 height 37
type textarea "13/08 = Trial booked for [DATE] 4:35 - [DEMOGRAPHIC_DATA] family"
select select "30477"
click at [464, 317] on button "button" at bounding box center [468, 318] width 15 height 16
select select "6"
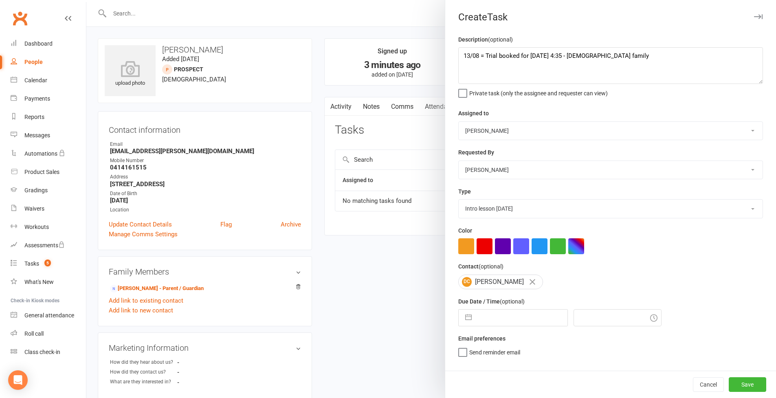
select select "2025"
select select "7"
select select "2025"
select select "8"
select select "2025"
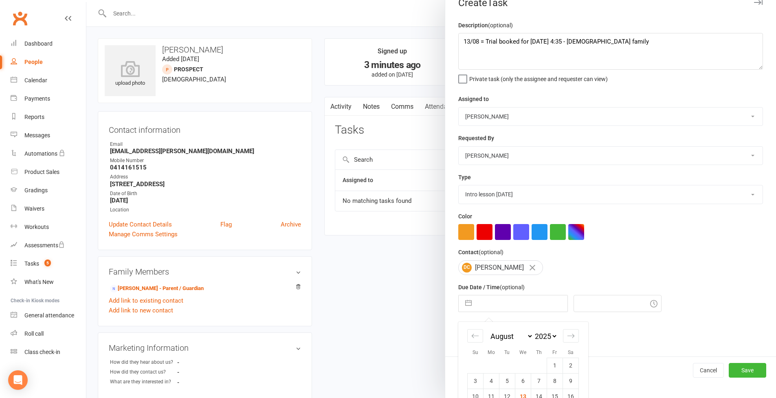
scroll to position [67, 0]
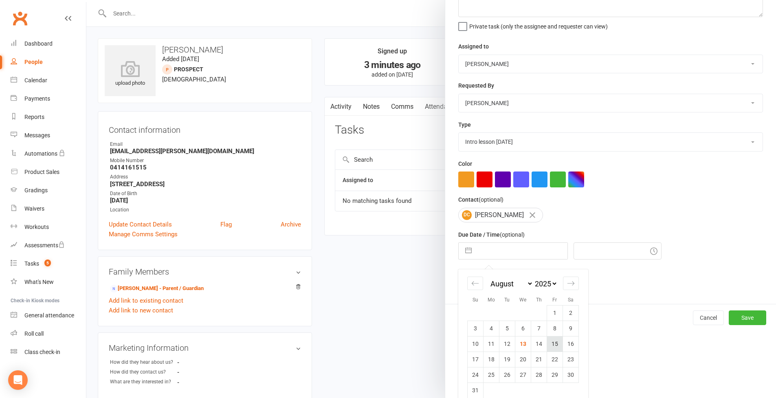
click at [555, 344] on td "15" at bounding box center [555, 343] width 16 height 15
type input "[DATE]"
type input "6:00pm"
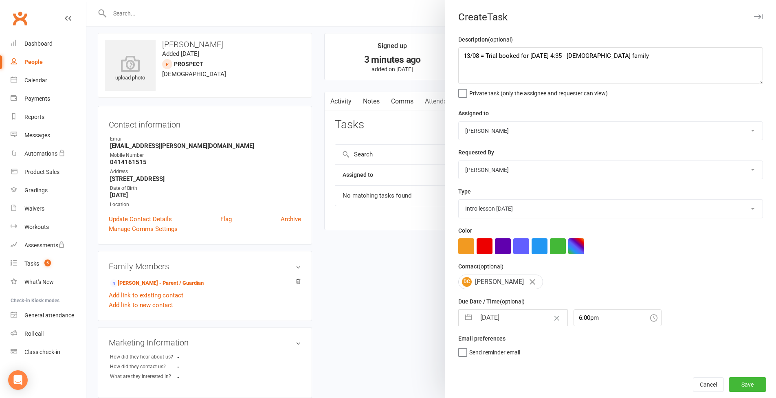
scroll to position [0, 0]
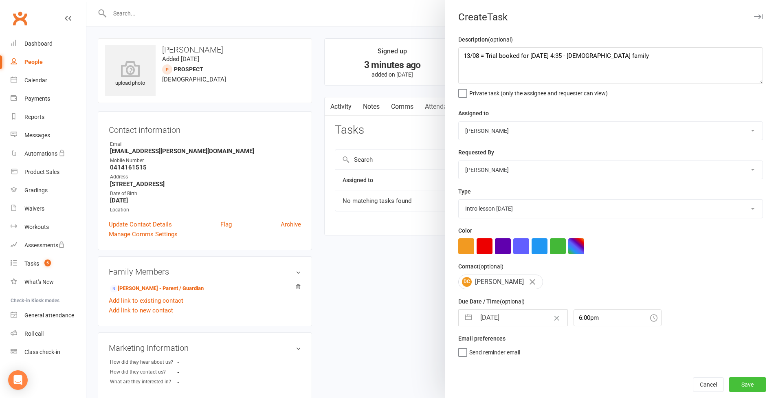
click at [744, 382] on button "Save" at bounding box center [747, 384] width 37 height 15
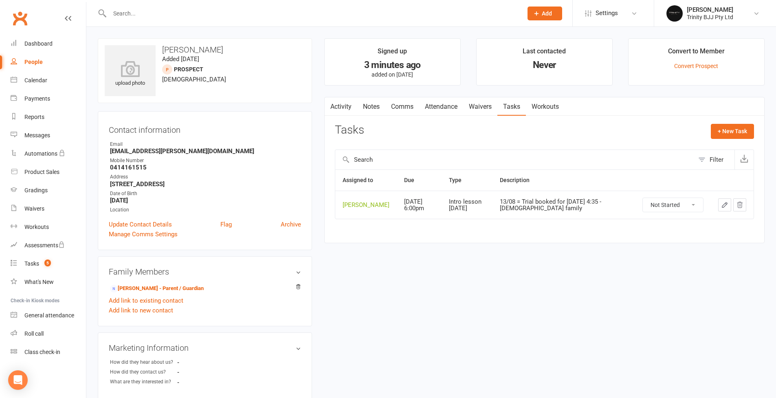
click at [131, 169] on strong "0414161515" at bounding box center [205, 167] width 191 height 7
click at [127, 168] on strong "0414161515" at bounding box center [205, 167] width 191 height 7
